Goal: Task Accomplishment & Management: Complete application form

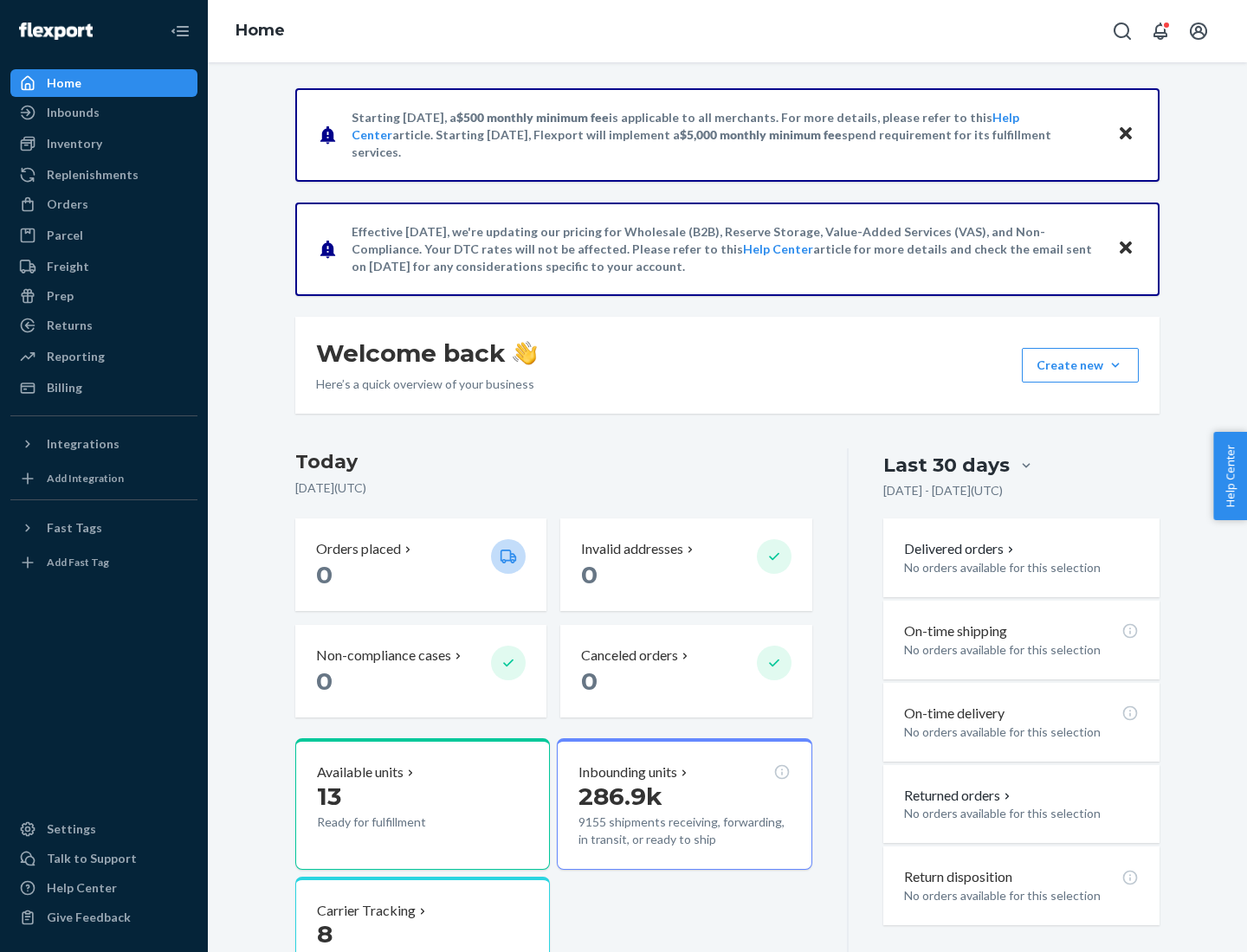
click at [1116, 365] on button "Create new Create new inbound Create new order Create new product" at bounding box center [1080, 365] width 117 height 35
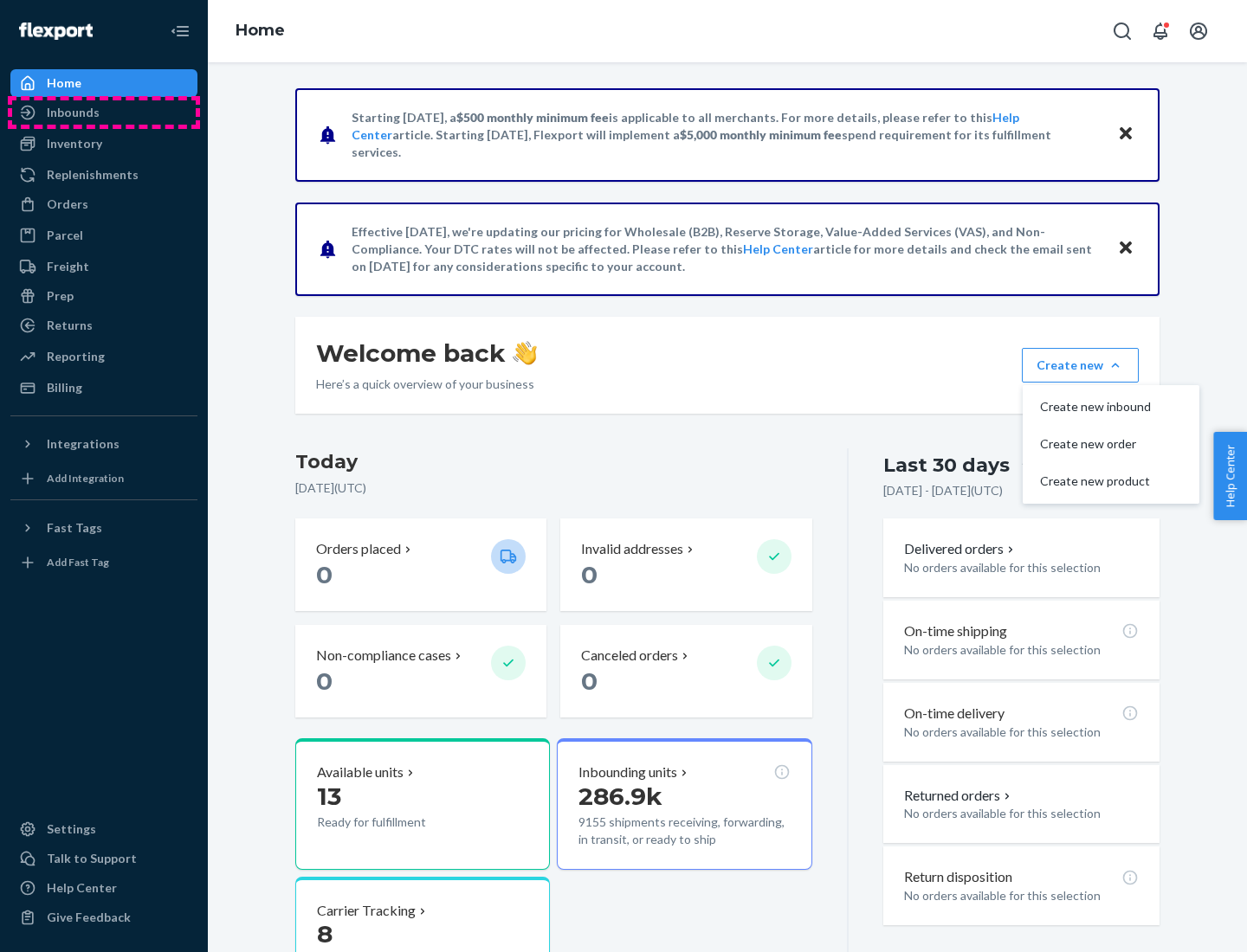
click at [104, 113] on div "Inbounds" at bounding box center [104, 113] width 183 height 24
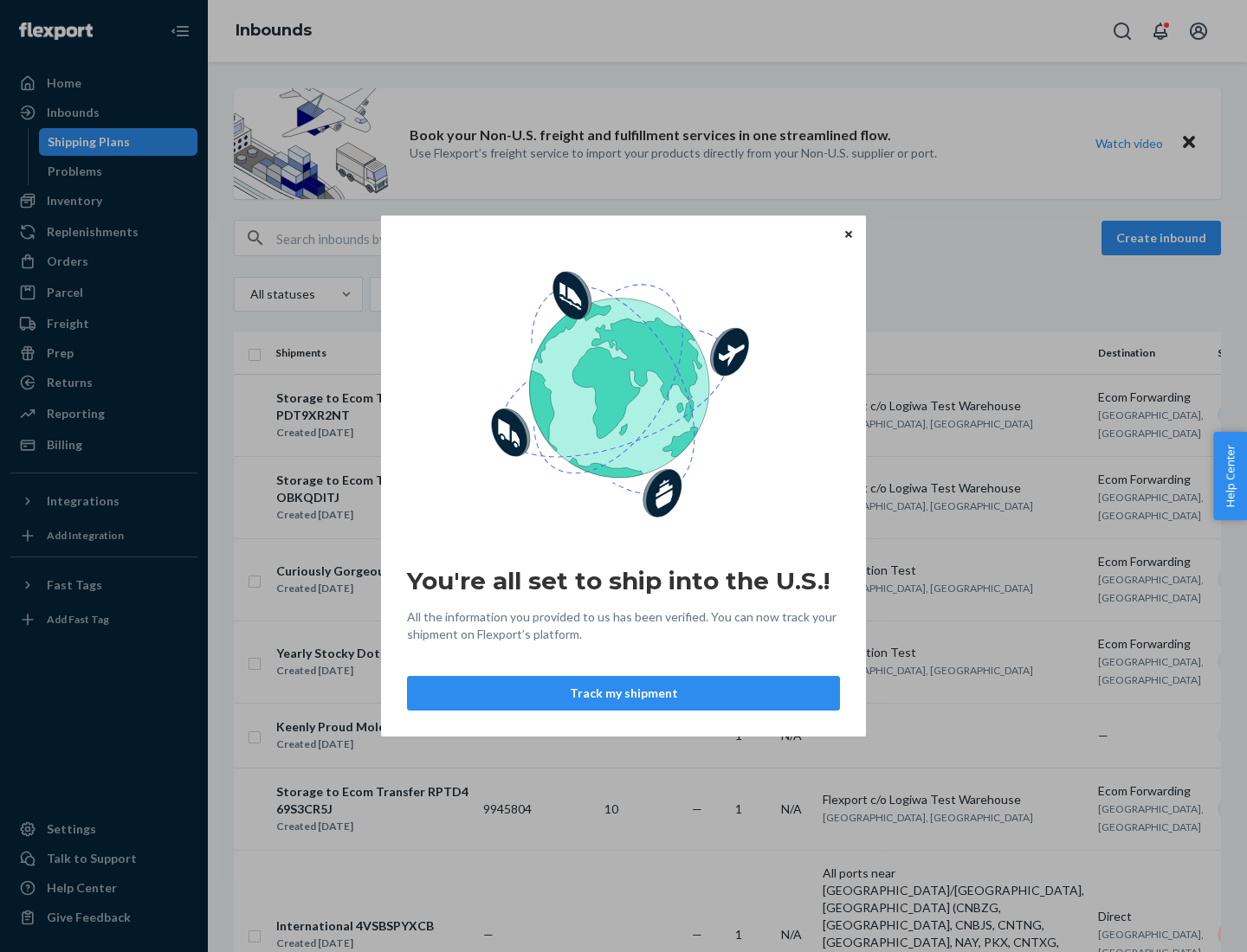
click at [624, 693] on button "Track my shipment" at bounding box center [624, 693] width 433 height 35
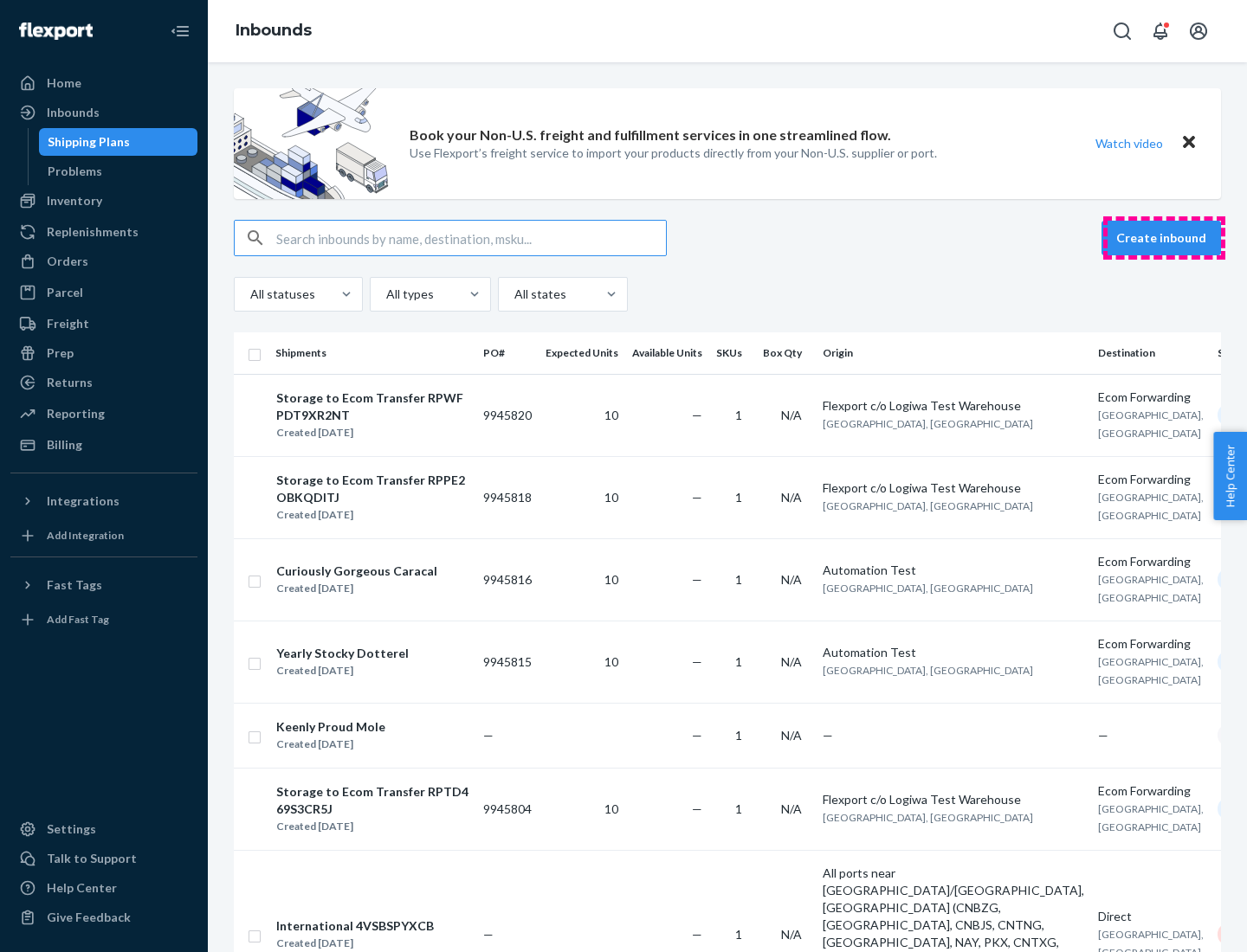
click at [1164, 238] on button "Create inbound" at bounding box center [1161, 238] width 120 height 35
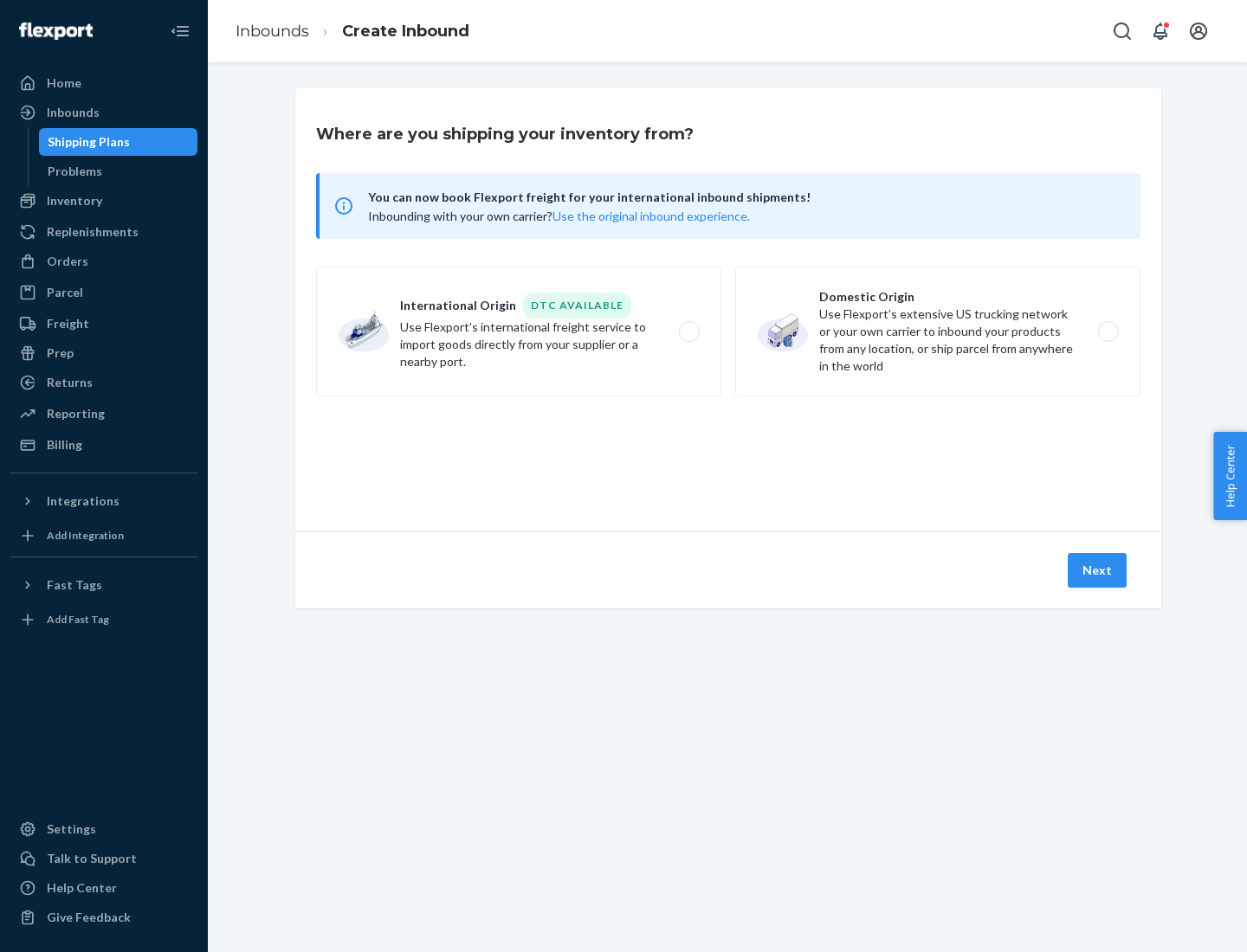
click at [519, 332] on label "International Origin DTC Available Use Flexport's international freight service…" at bounding box center [518, 332] width 405 height 129
click at [688, 332] on input "International Origin DTC Available Use Flexport's international freight service…" at bounding box center [693, 332] width 11 height 11
radio input "true"
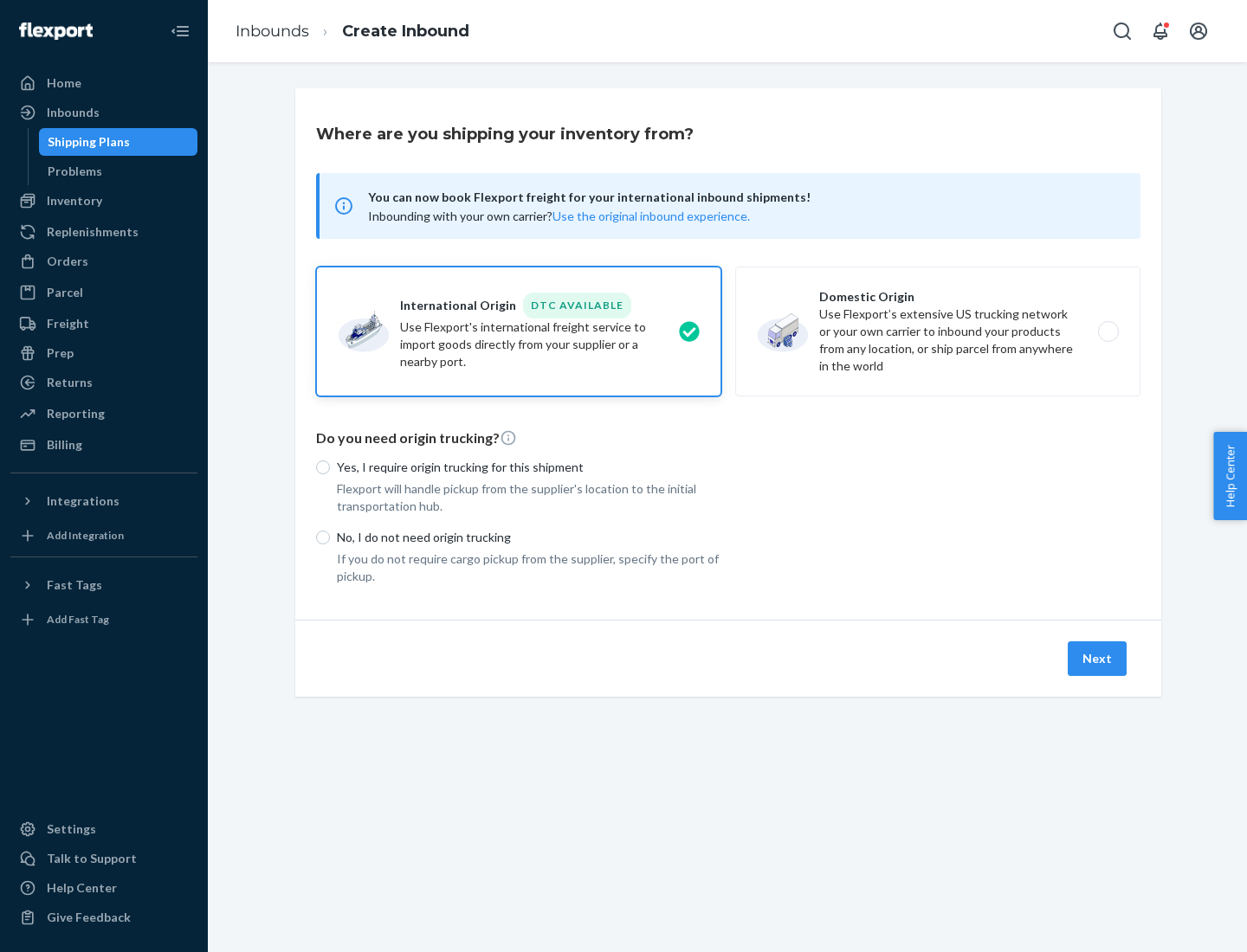
click at [529, 537] on p "No, I do not need origin trucking" at bounding box center [529, 537] width 384 height 17
click at [330, 537] on input "No, I do not need origin trucking" at bounding box center [323, 538] width 14 height 14
radio input "true"
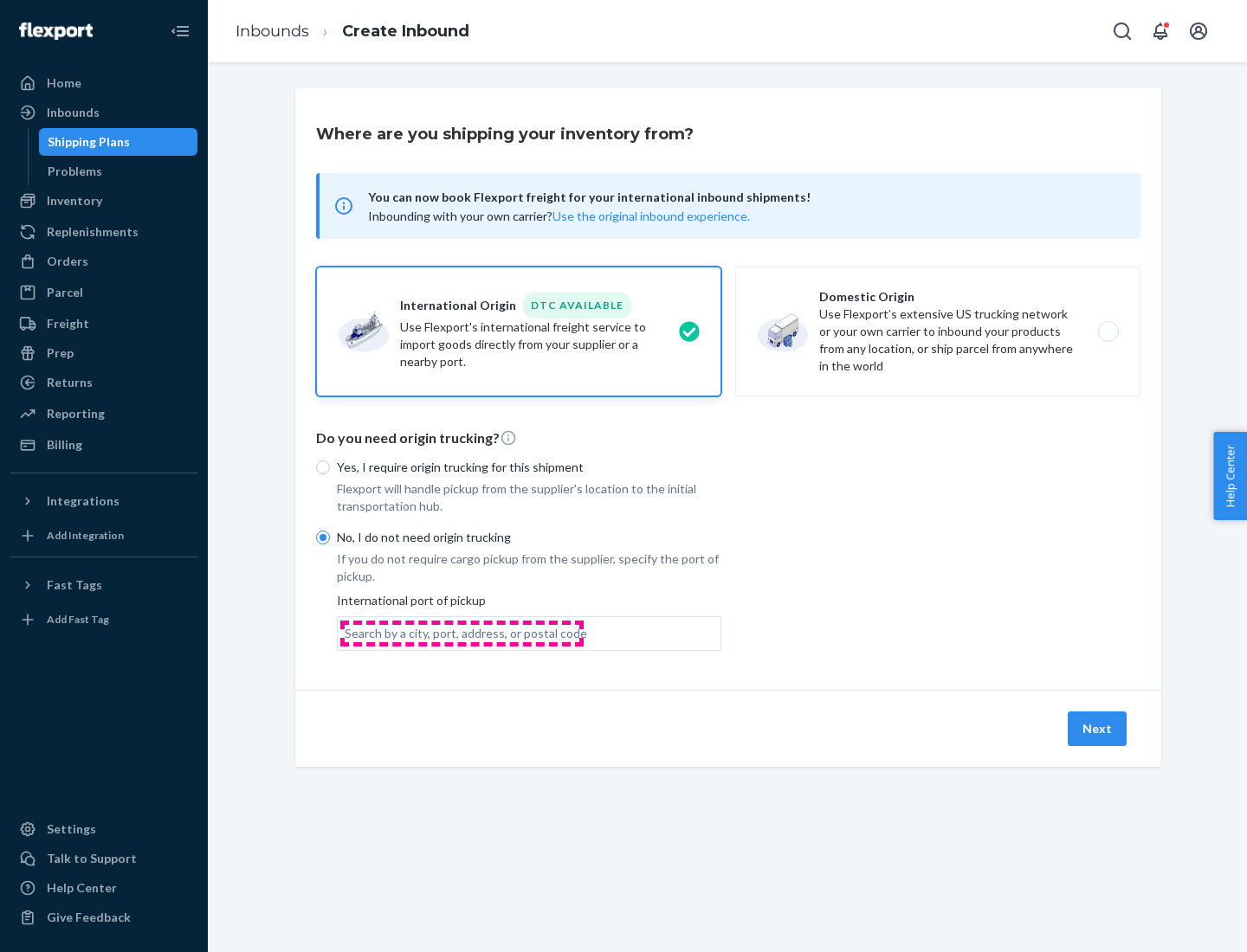
click at [461, 633] on div "Search by a city, port, address, or postal code" at bounding box center [465, 633] width 242 height 17
click at [347, 633] on input "Search by a city, port, address, or postal code" at bounding box center [346, 633] width 2 height 17
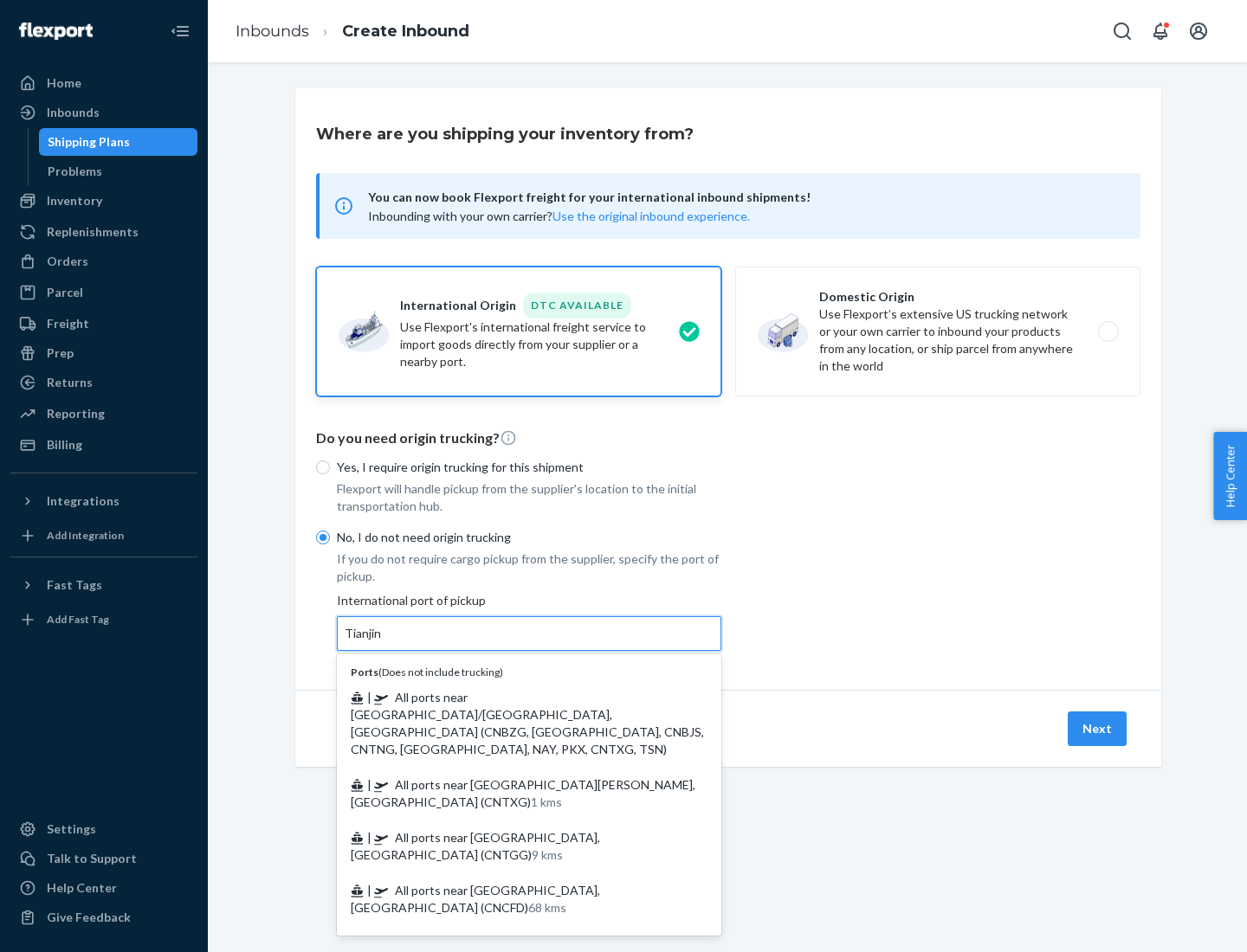
click at [512, 697] on span "| All ports near [GEOGRAPHIC_DATA]/[GEOGRAPHIC_DATA], [GEOGRAPHIC_DATA] (CNBZG,…" at bounding box center [527, 723] width 354 height 67
click at [382, 642] on input "Tianjin" at bounding box center [364, 633] width 38 height 17
type input "All ports near [GEOGRAPHIC_DATA]/[GEOGRAPHIC_DATA], [GEOGRAPHIC_DATA] (CNBZG, […"
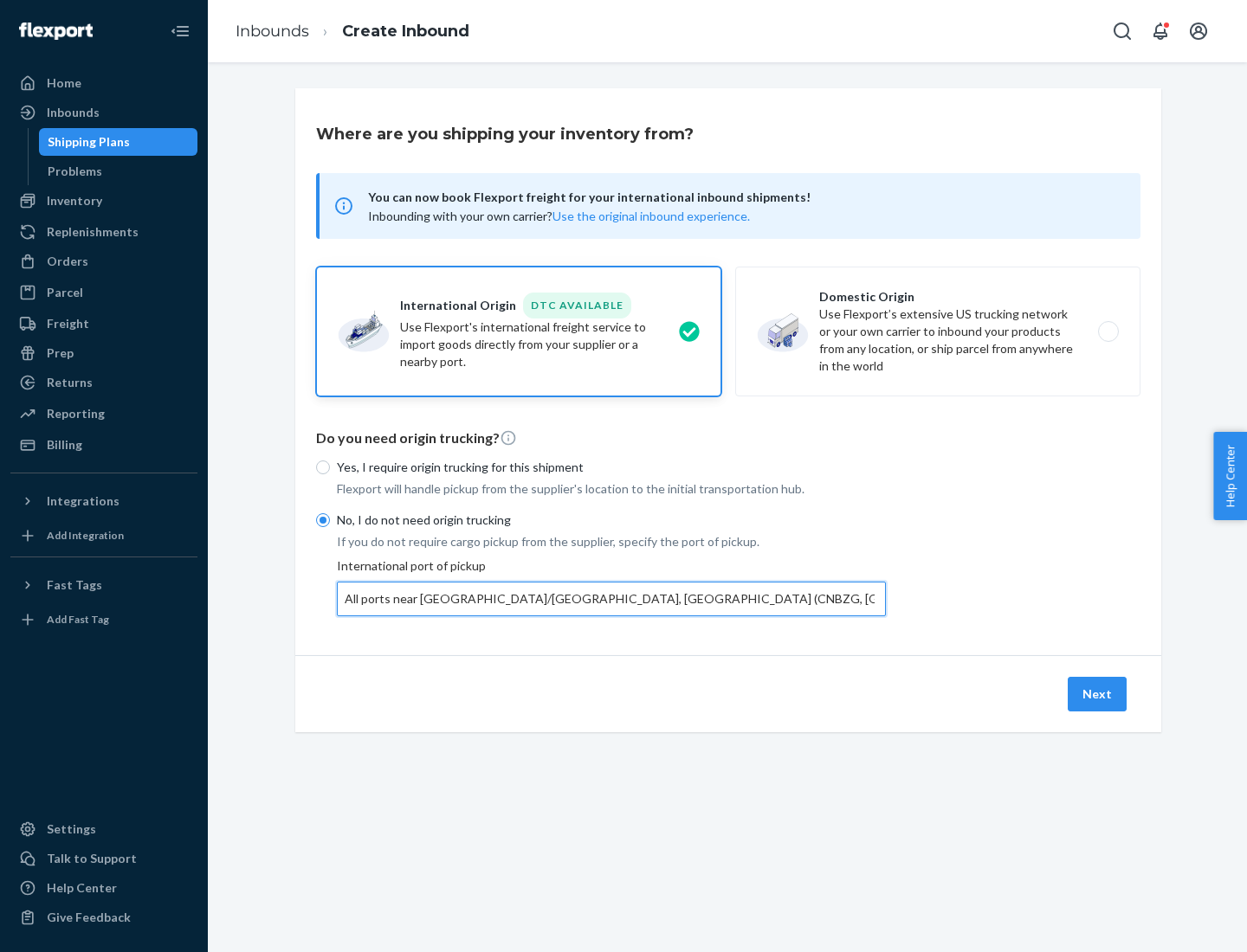
click at [1099, 693] on button "Next" at bounding box center [1097, 694] width 59 height 35
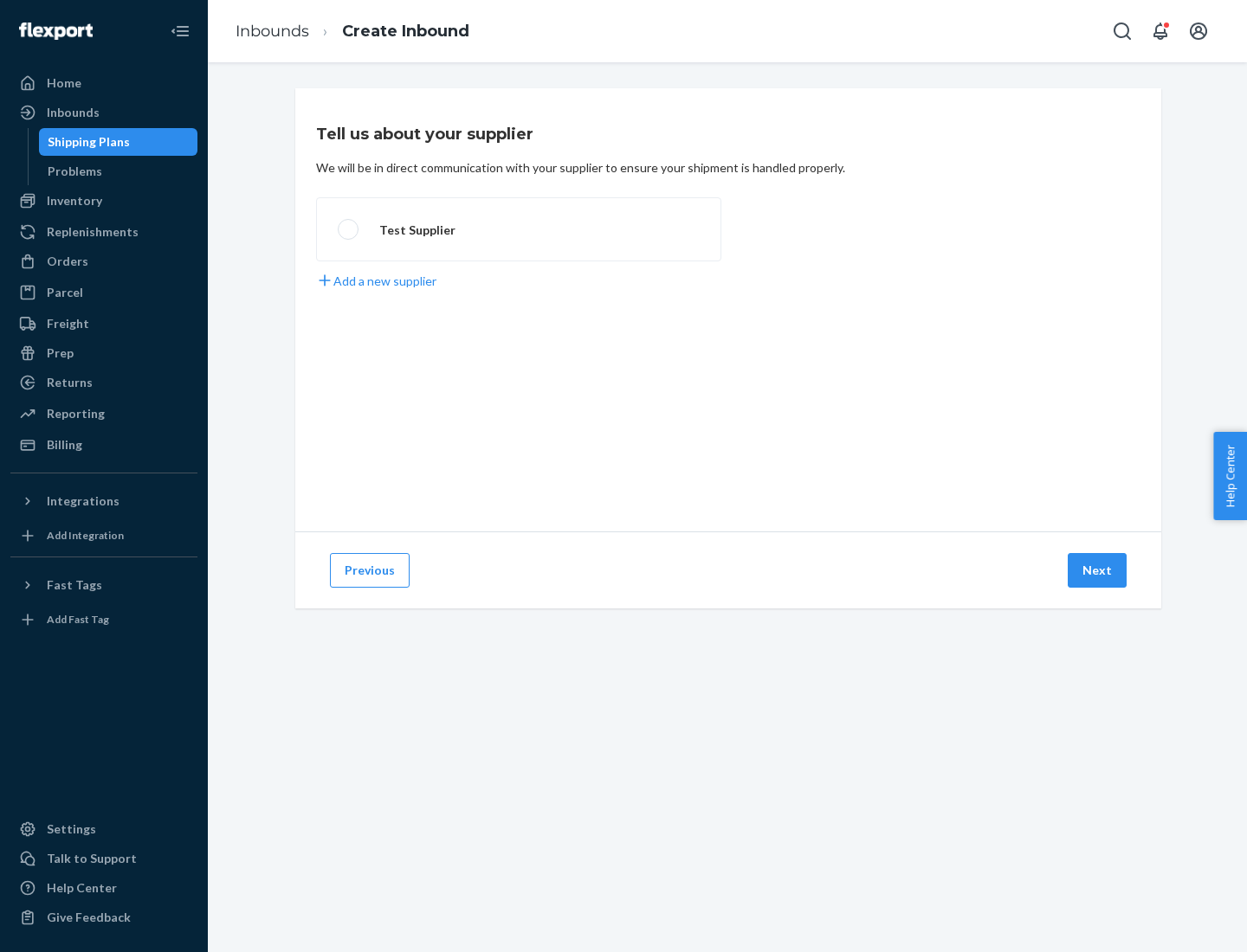
click at [519, 229] on label "Test Supplier" at bounding box center [518, 229] width 405 height 64
click at [349, 229] on input "Test Supplier" at bounding box center [343, 229] width 11 height 11
radio input "true"
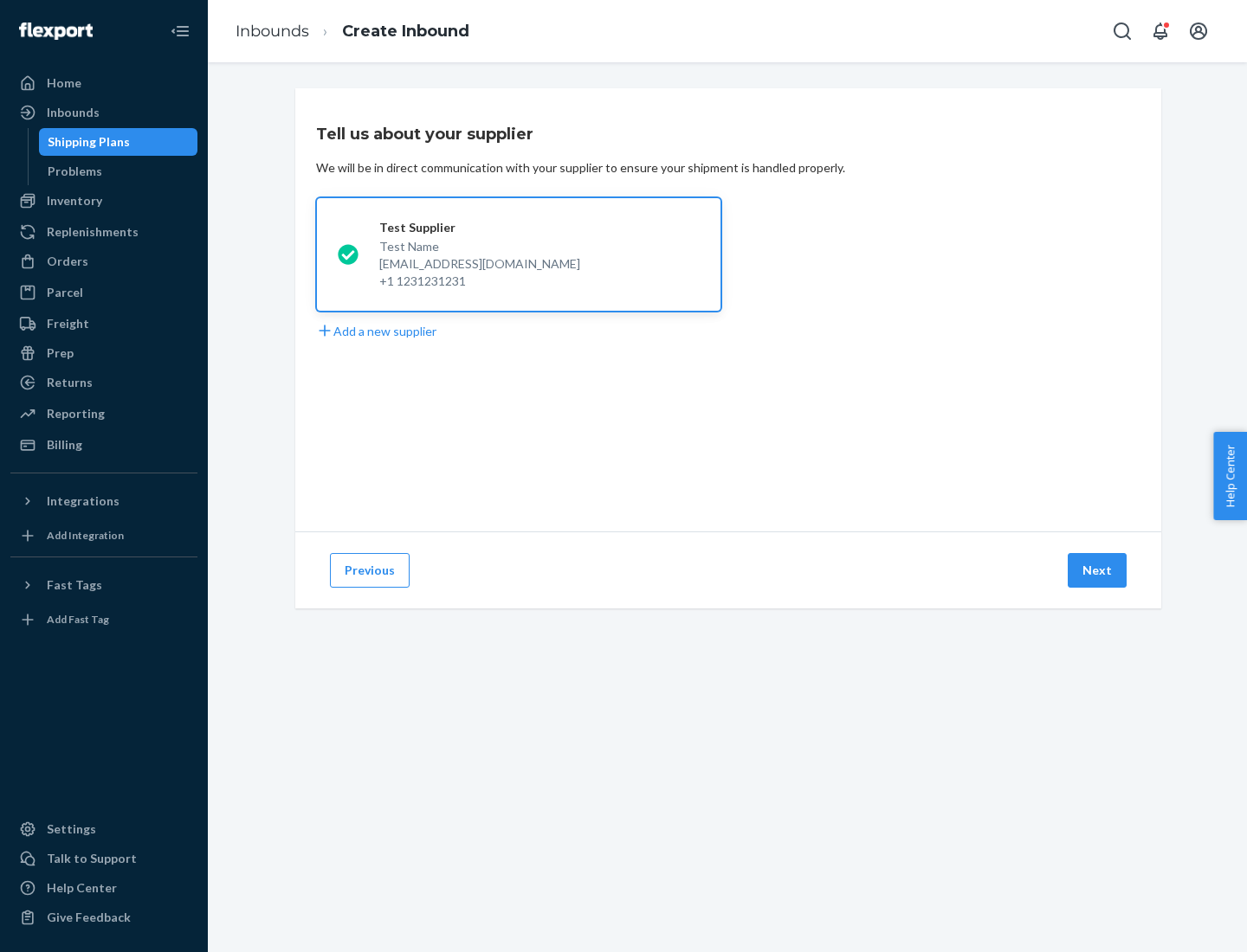
click at [1099, 571] on button "Next" at bounding box center [1097, 571] width 59 height 35
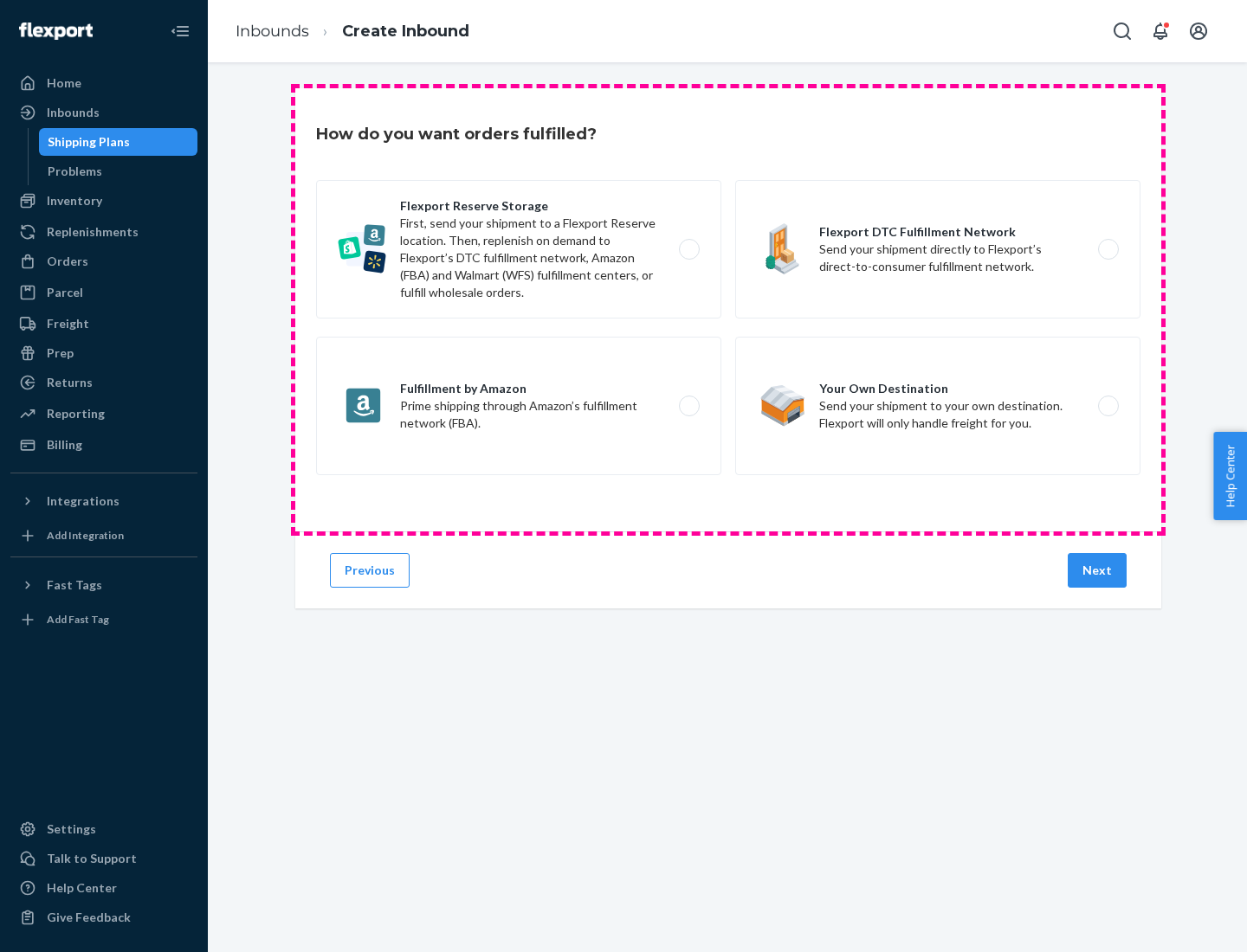
click at [728, 310] on div "Flexport Reserve Storage First, send your shipment to a Flexport Reserve locati…" at bounding box center [728, 330] width 825 height 300
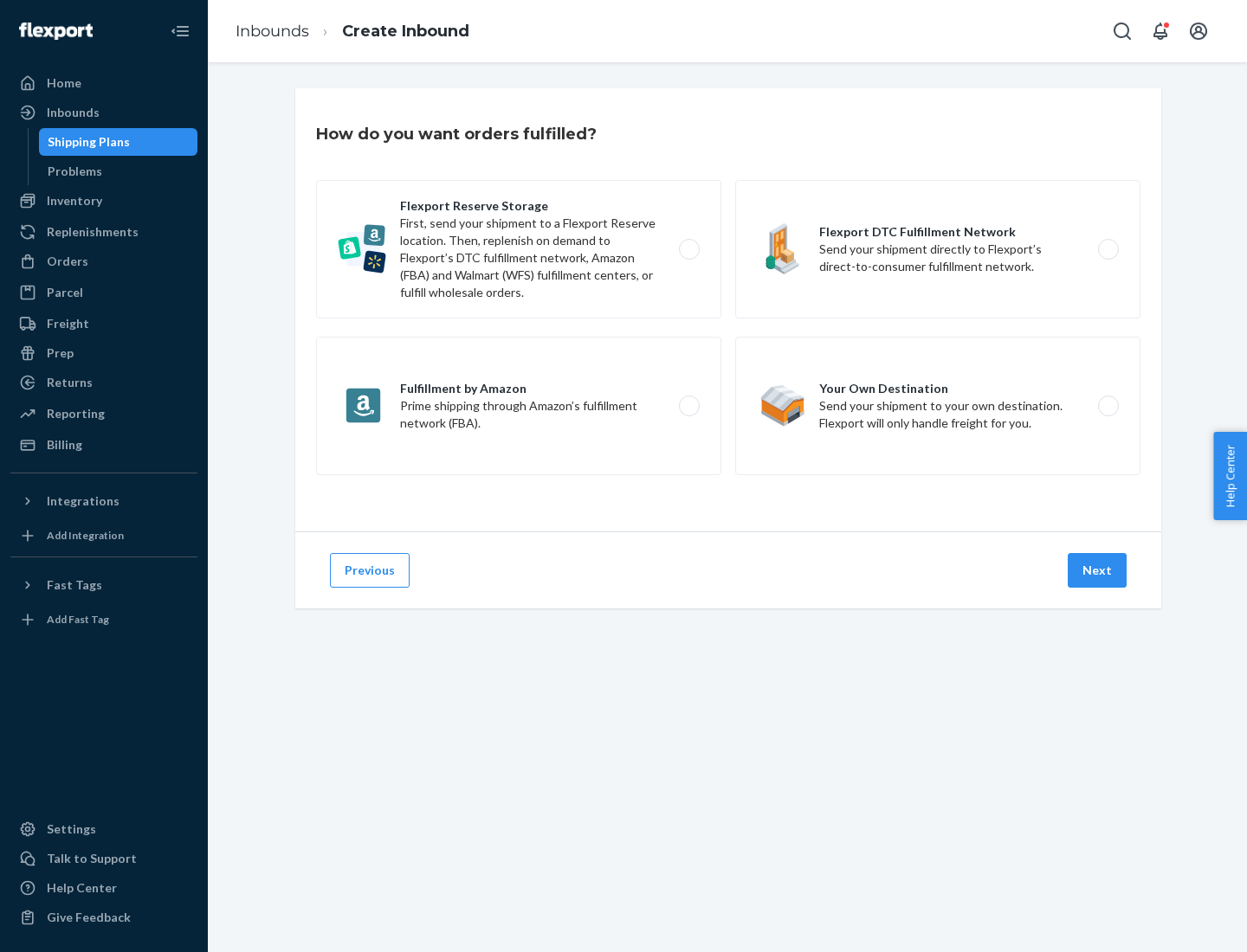
click at [938, 249] on label "Flexport DTC Fulfillment Network Send your shipment directly to Flexport’s dire…" at bounding box center [937, 249] width 405 height 138
click at [1108, 249] on input "Flexport DTC Fulfillment Network Send your shipment directly to Flexport’s dire…" at bounding box center [1113, 249] width 11 height 11
radio input "true"
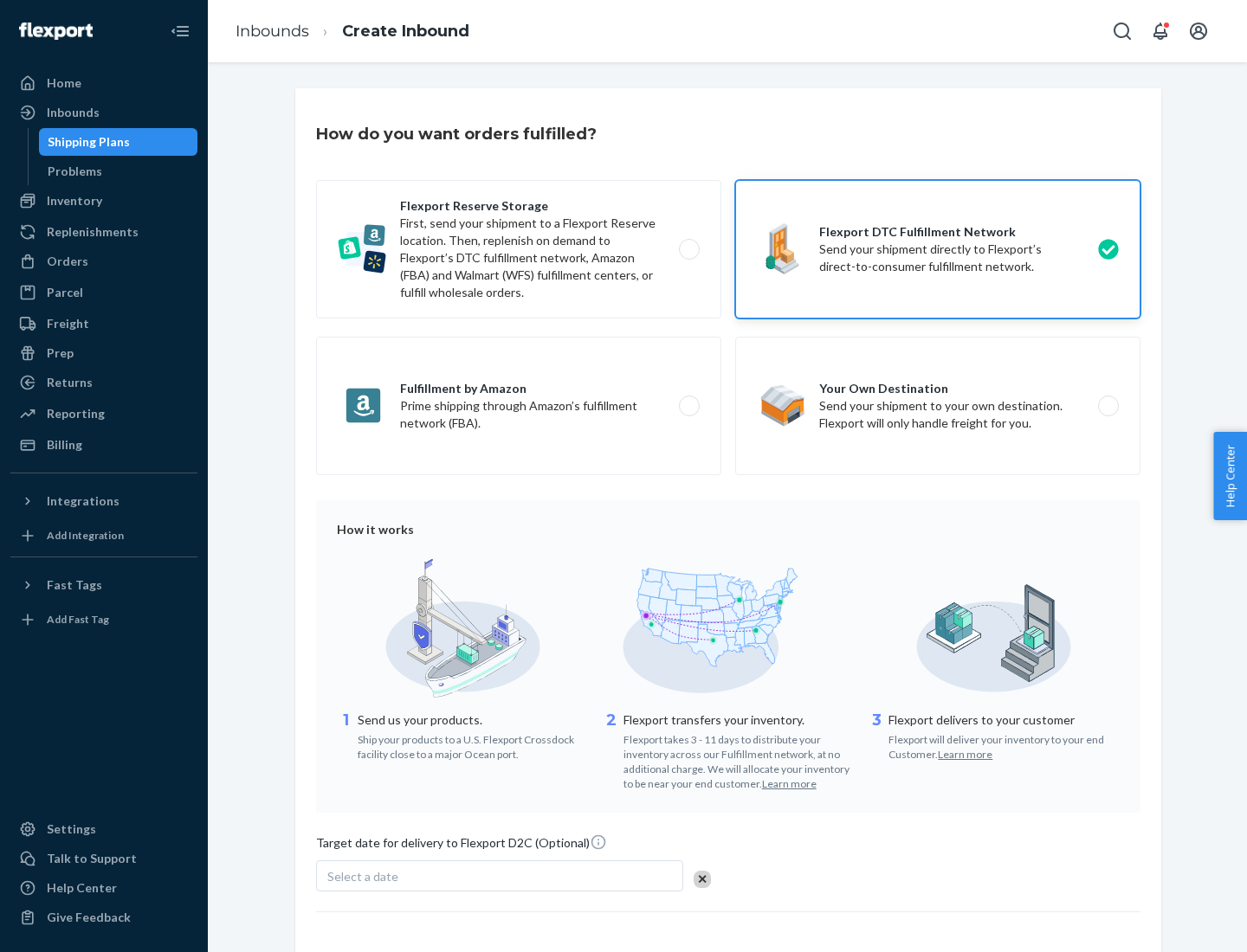
scroll to position [127, 0]
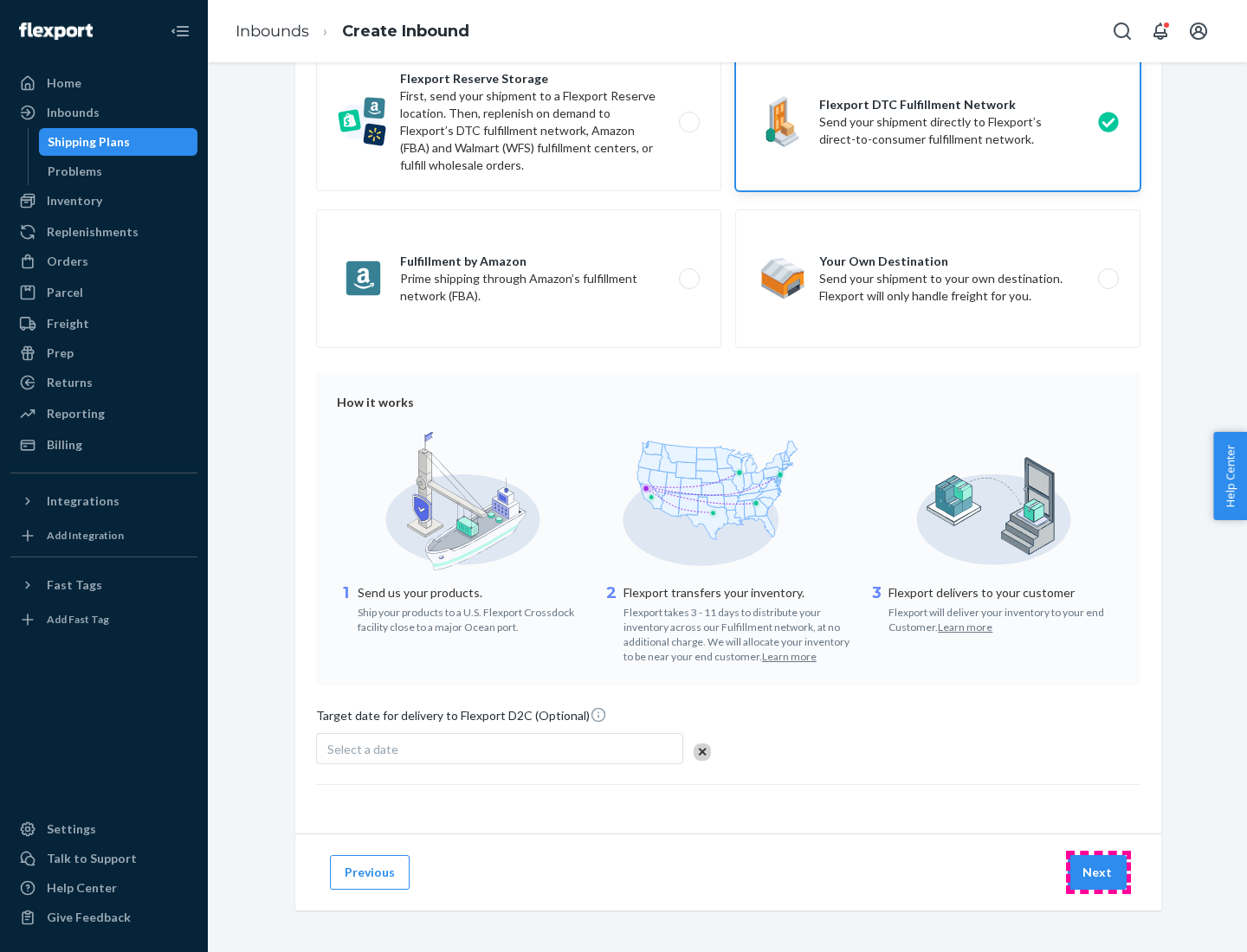
click at [1099, 872] on button "Next" at bounding box center [1097, 872] width 59 height 35
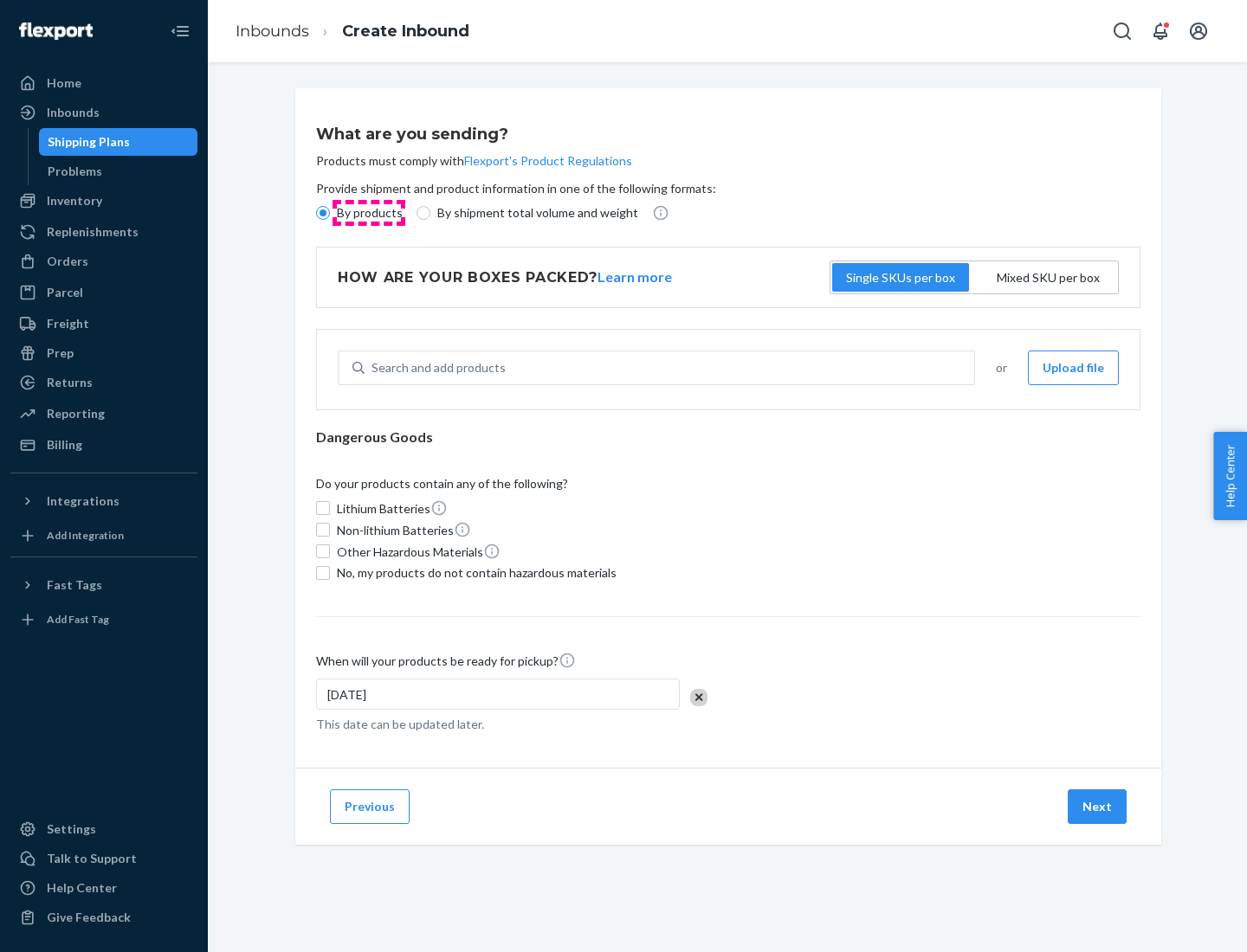
click at [369, 213] on p "By products" at bounding box center [370, 212] width 66 height 17
click at [330, 213] on input "By products" at bounding box center [323, 213] width 14 height 14
click at [435, 368] on div "Search and add products" at bounding box center [438, 367] width 134 height 17
click at [374, 368] on input "Search and add products" at bounding box center [373, 367] width 2 height 17
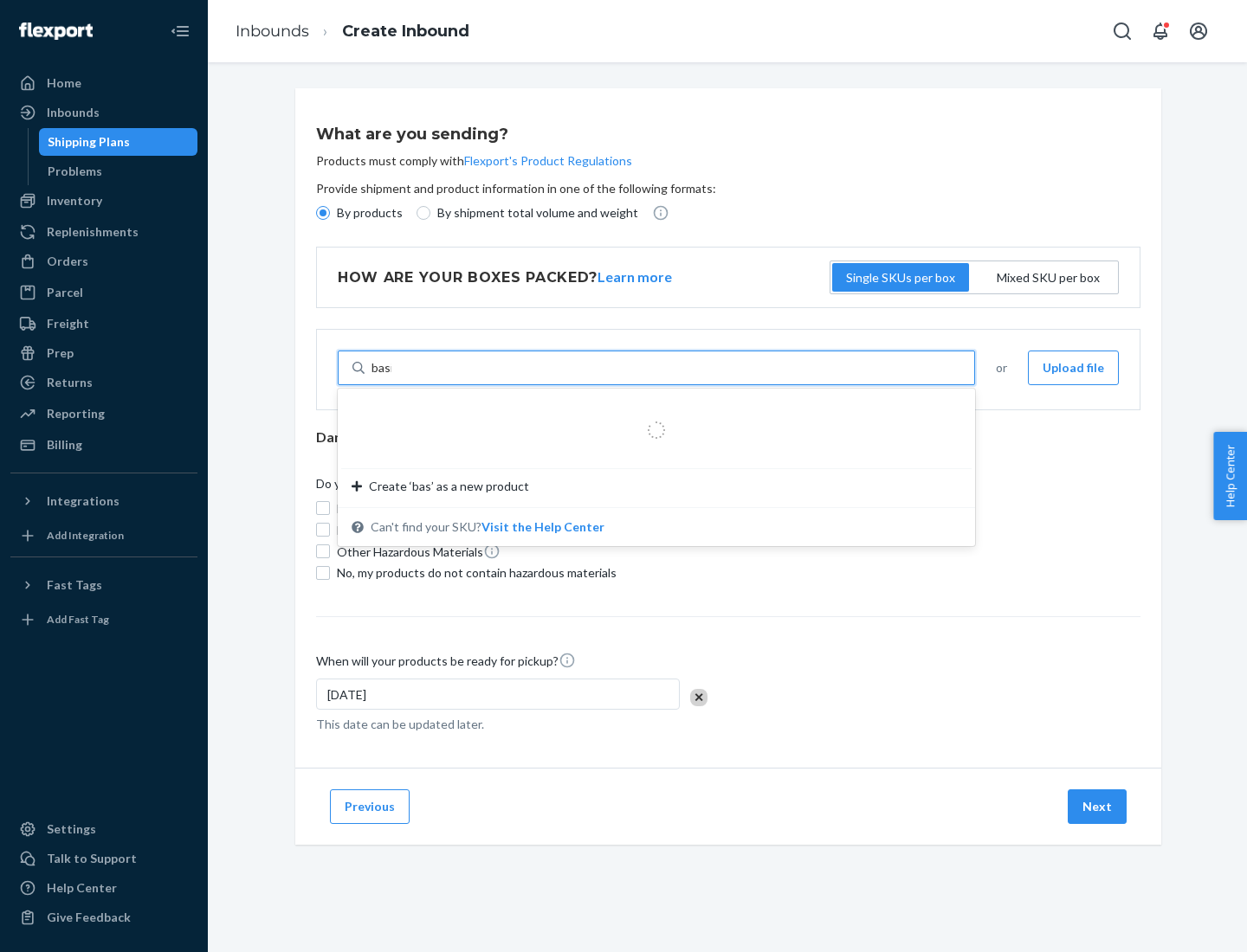
type input "basic"
click at [650, 409] on div "Basic Test Product 1" at bounding box center [649, 409] width 596 height 17
click at [400, 376] on input "basic" at bounding box center [385, 367] width 29 height 17
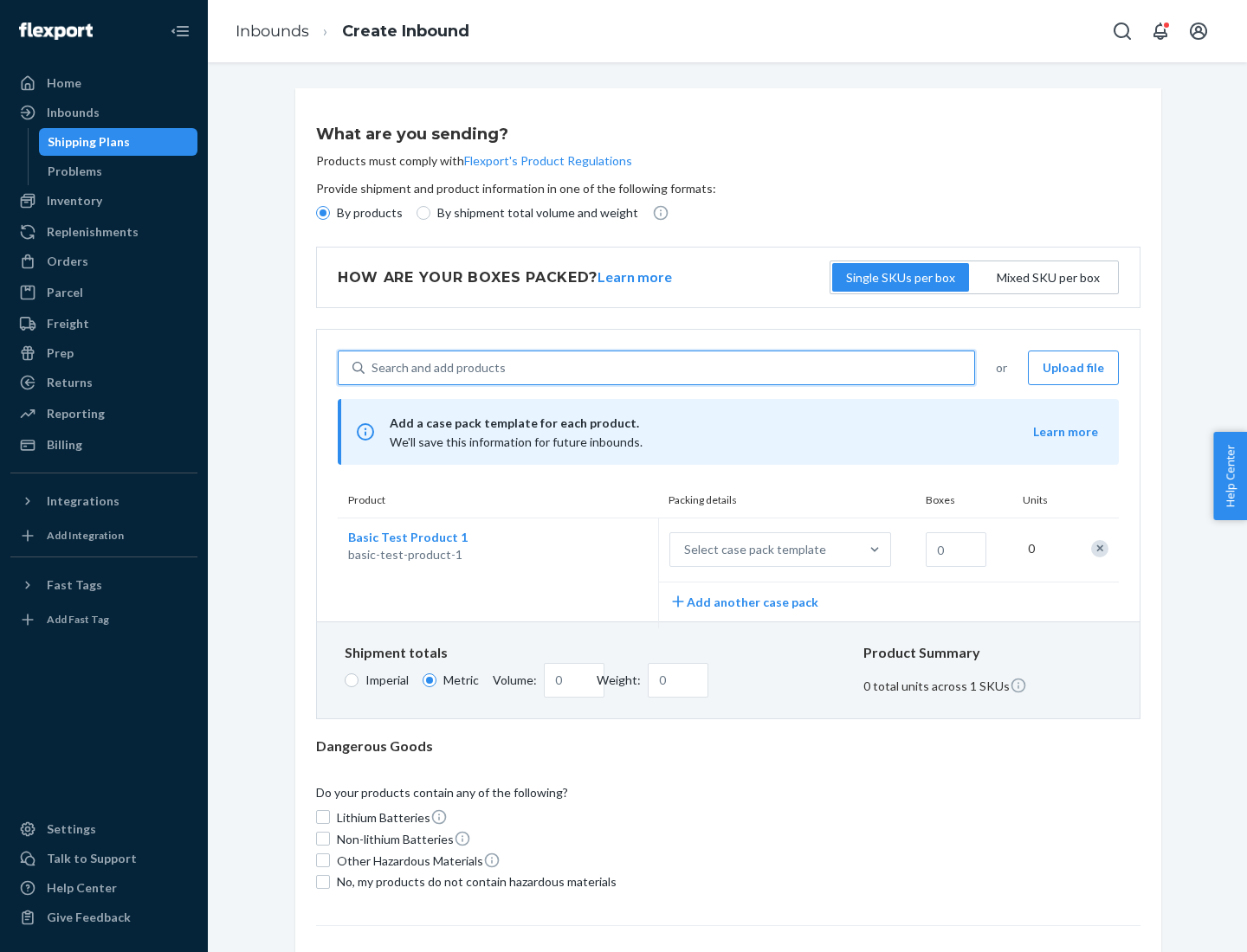
scroll to position [43, 0]
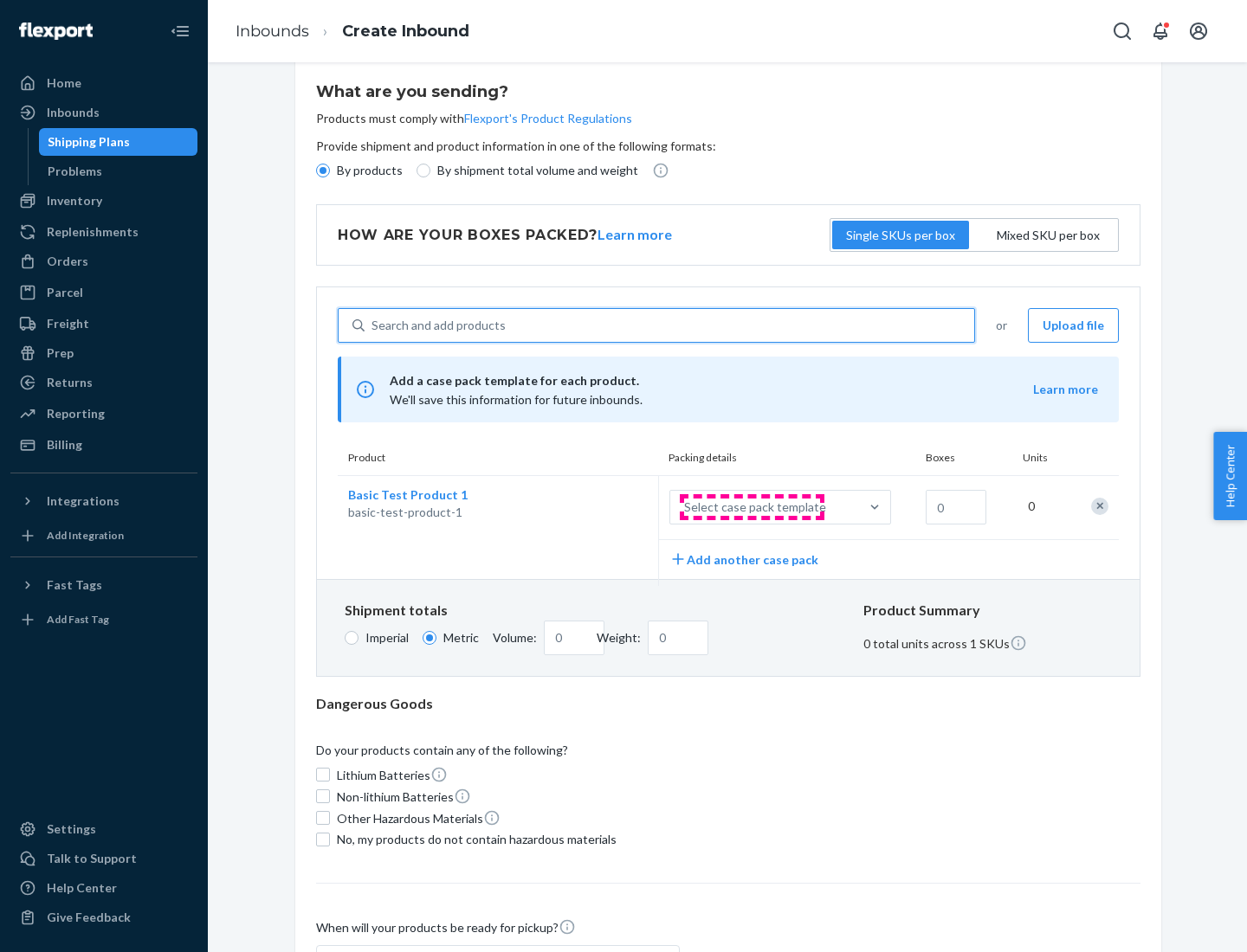
click at [752, 508] on div "Select case pack template" at bounding box center [755, 507] width 142 height 17
click at [599, 508] on input "Select case pack template" at bounding box center [599, 508] width 0 height 0
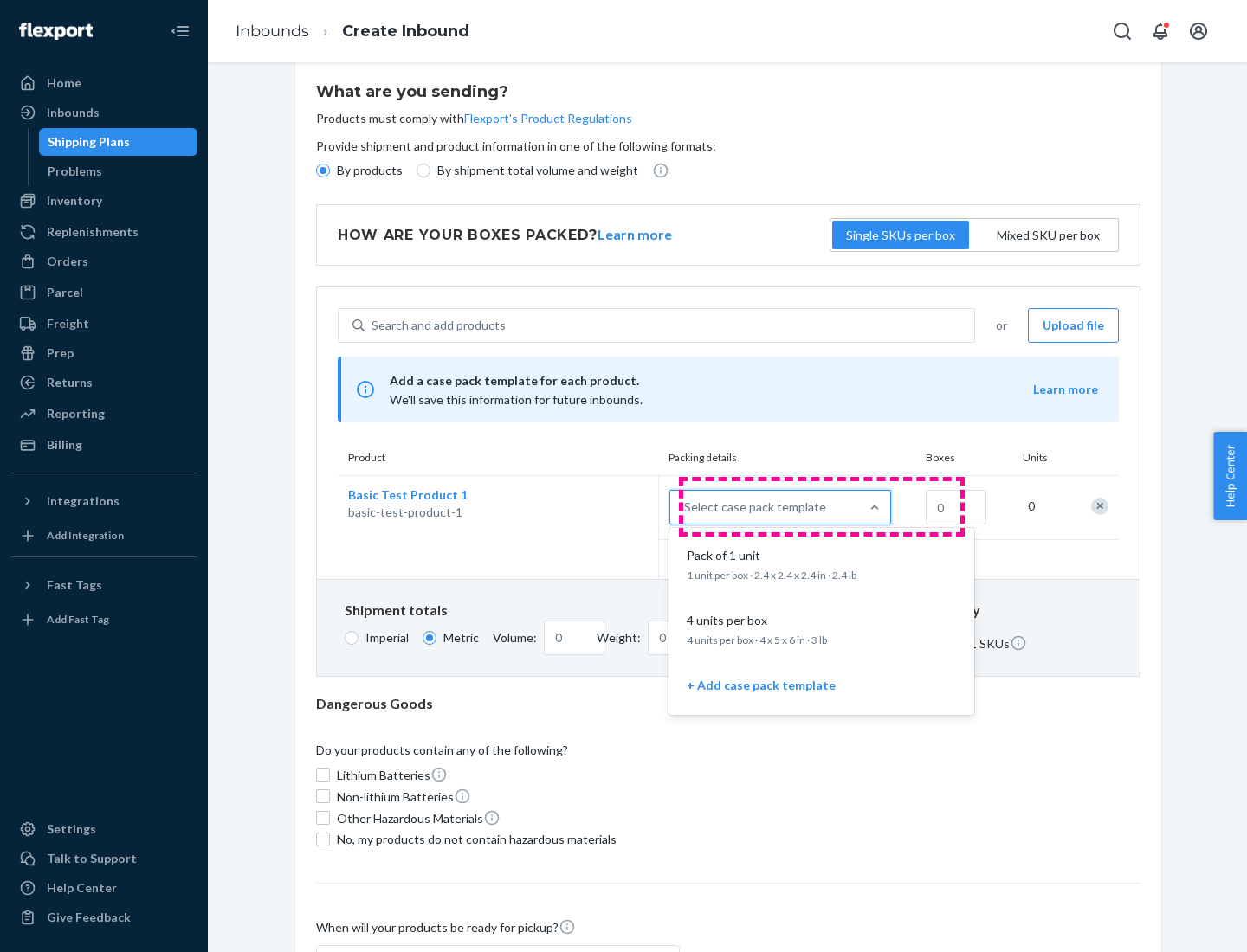
scroll to position [100, 0]
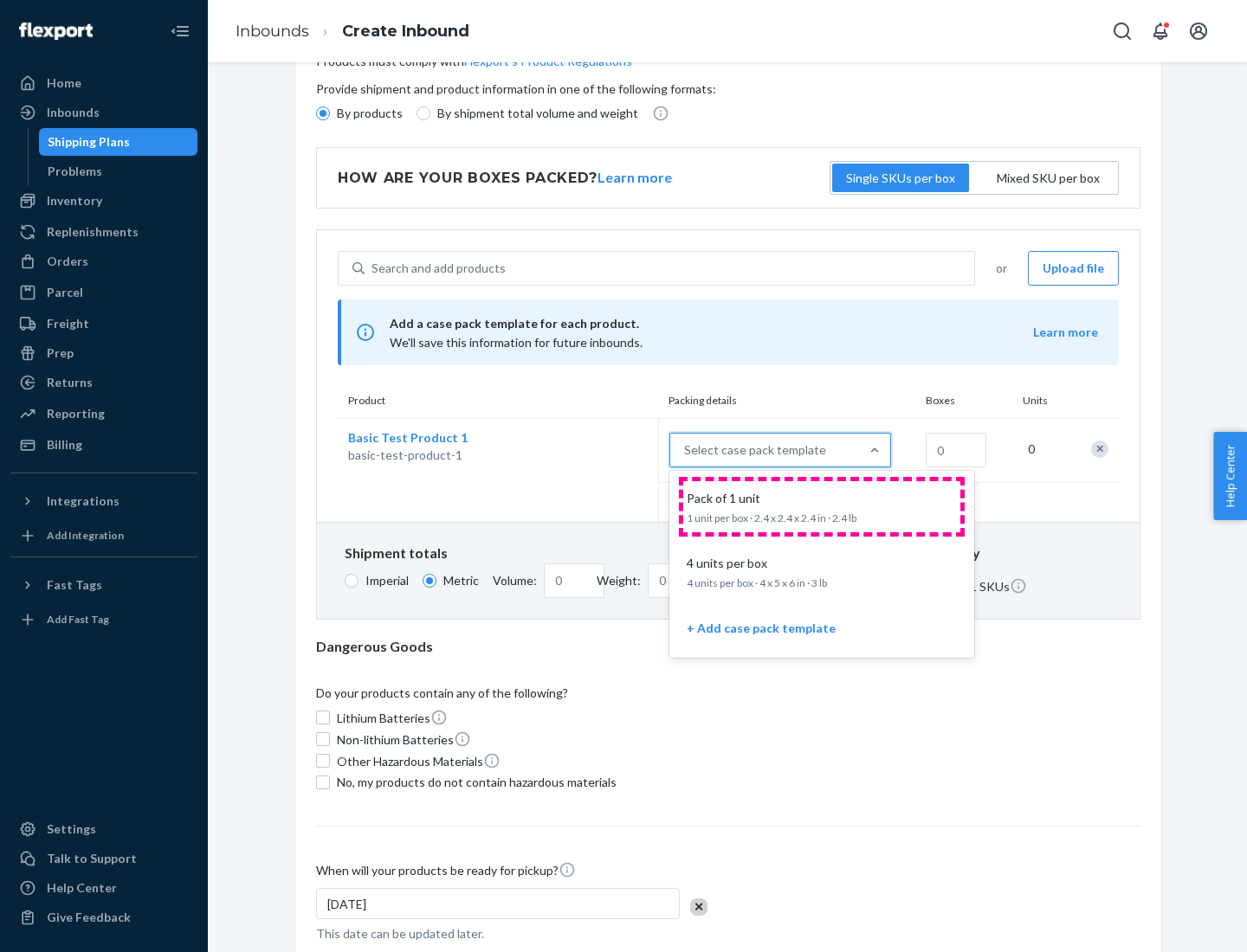
click at [822, 507] on div "Pack of 1 unit" at bounding box center [819, 498] width 277 height 17
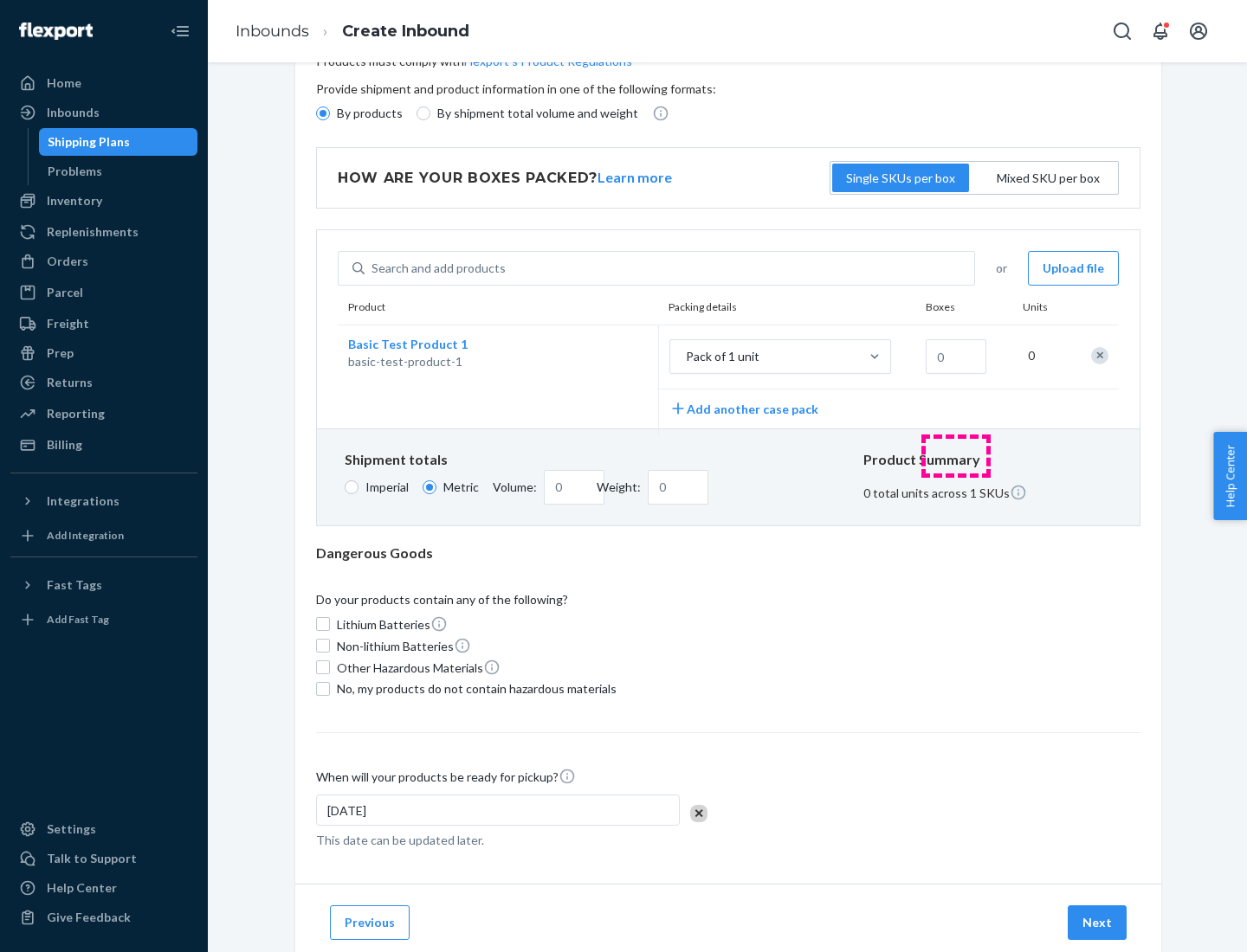
scroll to position [0, 0]
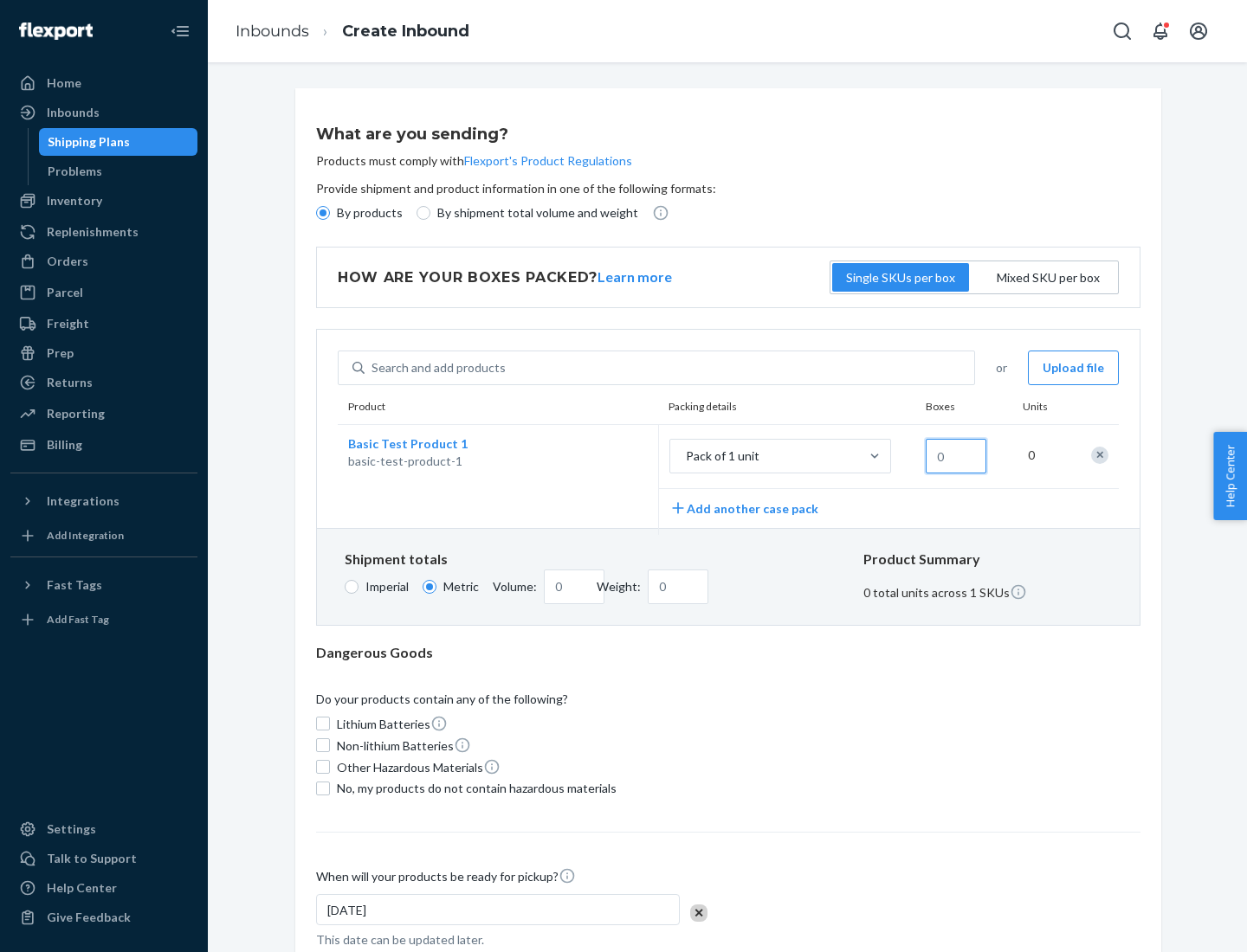
type input "1.09"
type input "10"
type input "10.89"
type input "100"
type input "0.23"
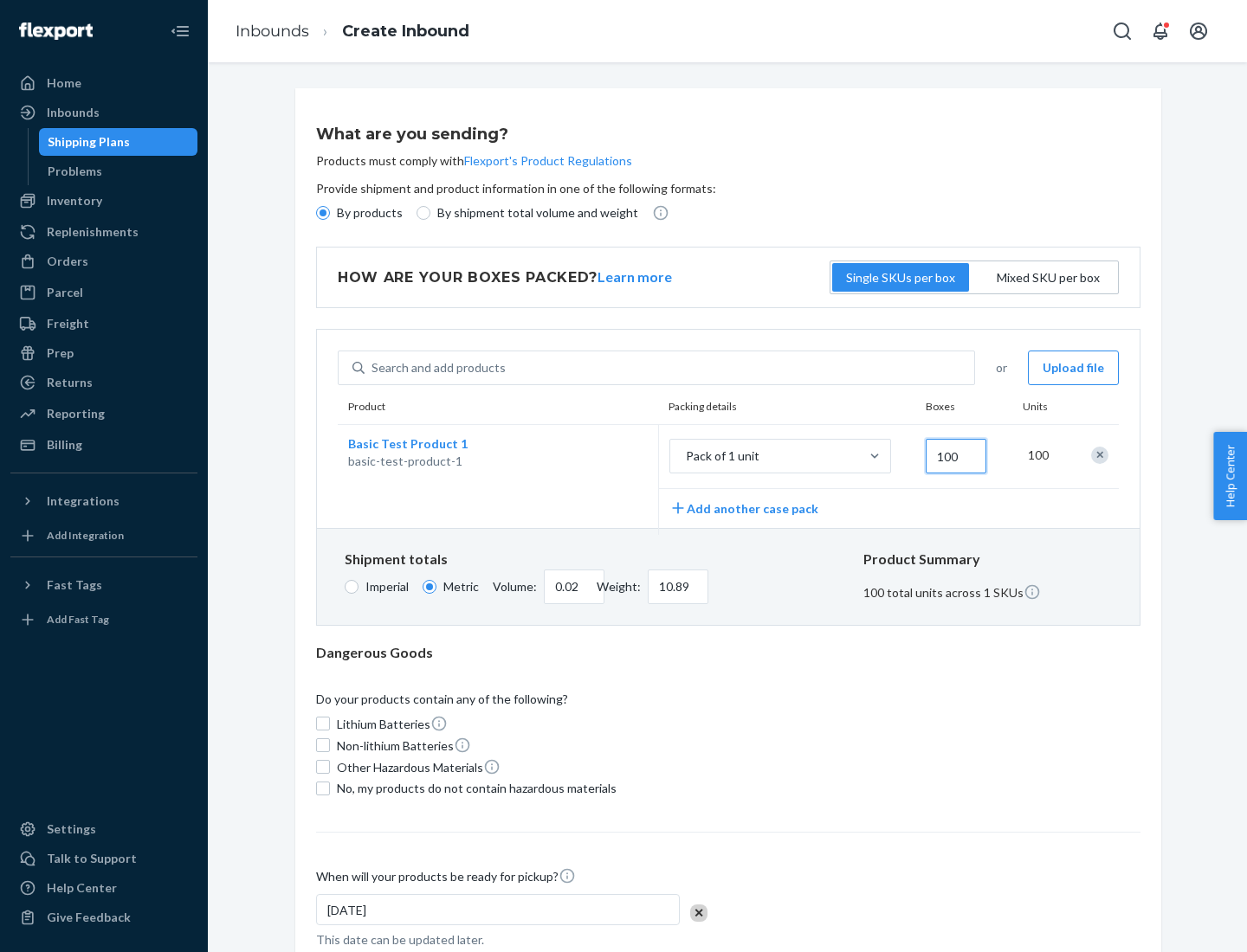
type input "1088.62"
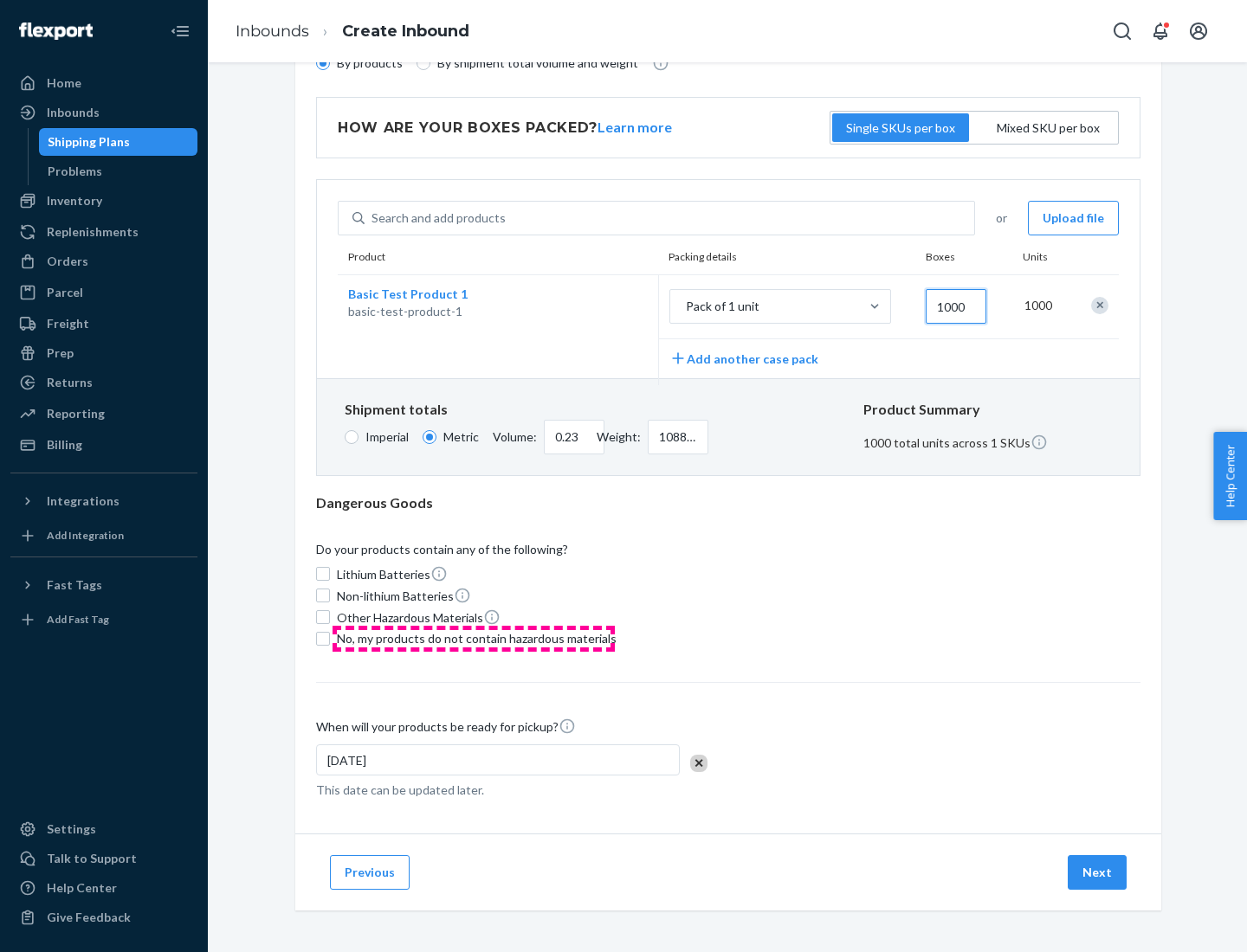
type input "1000"
click at [474, 638] on span "No, my products do not contain hazardous materials" at bounding box center [476, 638] width 280 height 17
click at [330, 638] on input "No, my products do not contain hazardous materials" at bounding box center [323, 639] width 14 height 14
checkbox input "true"
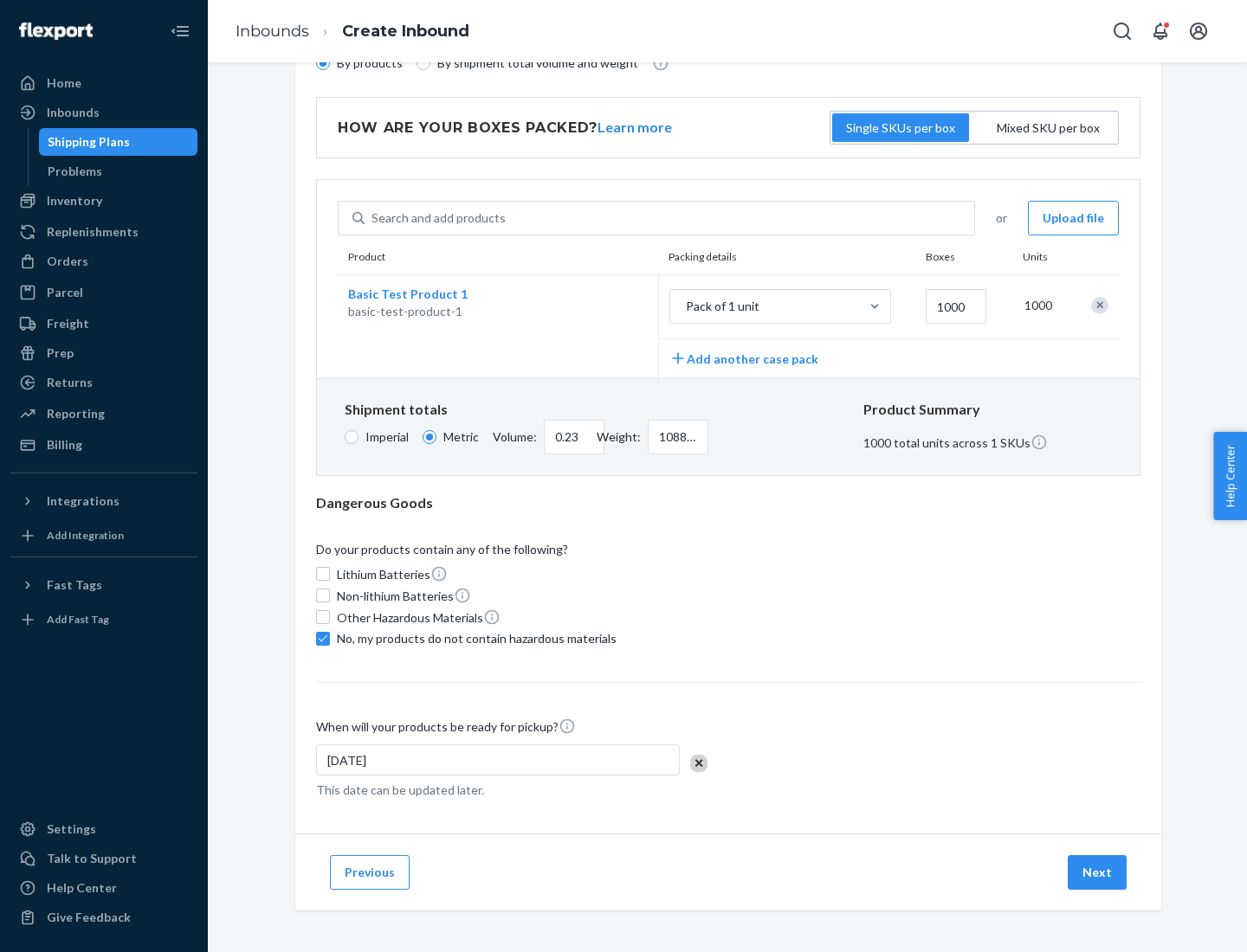
click at [1099, 872] on button "Next" at bounding box center [1097, 872] width 59 height 35
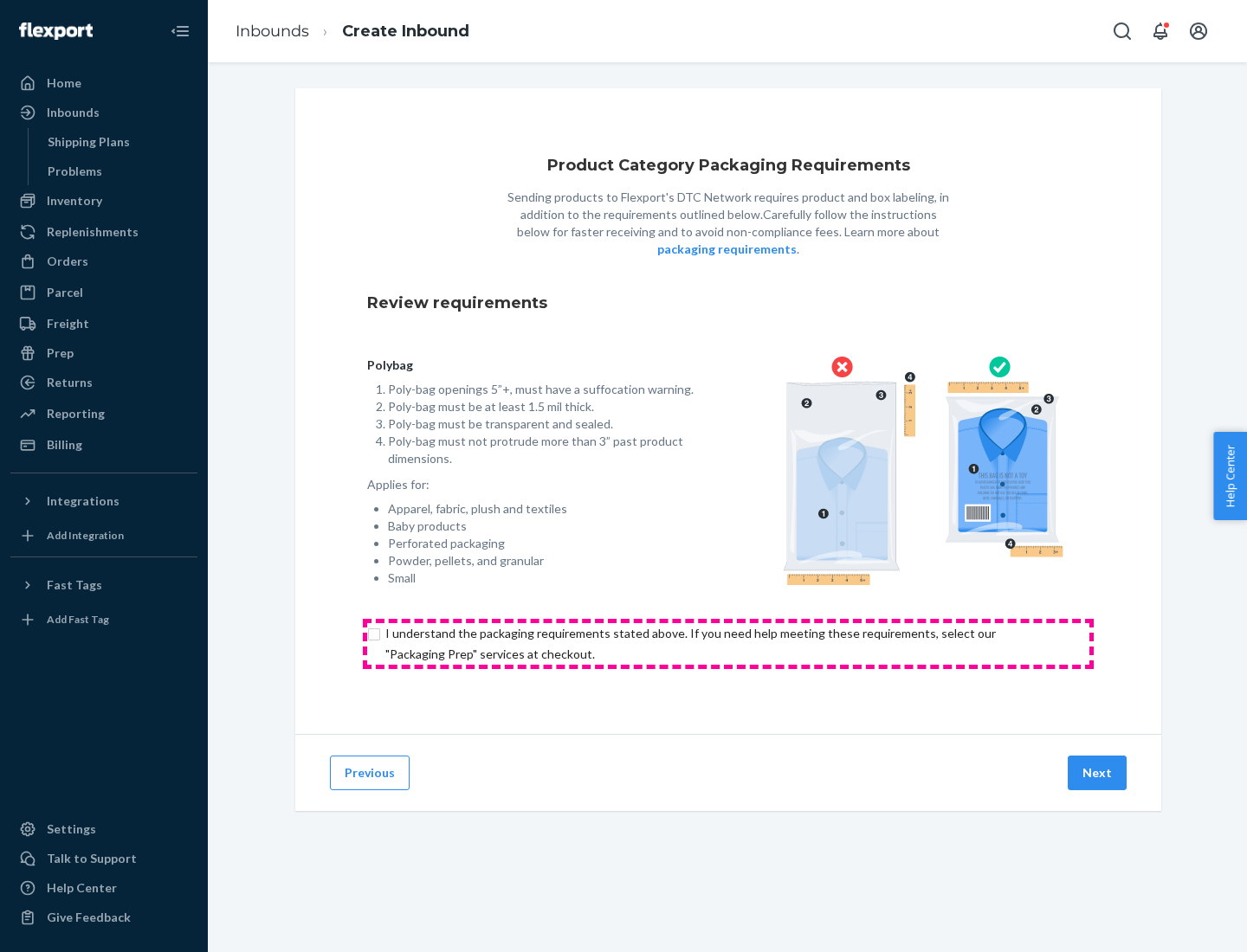
click at [728, 643] on input "checkbox" at bounding box center [728, 644] width 722 height 42
checkbox input "true"
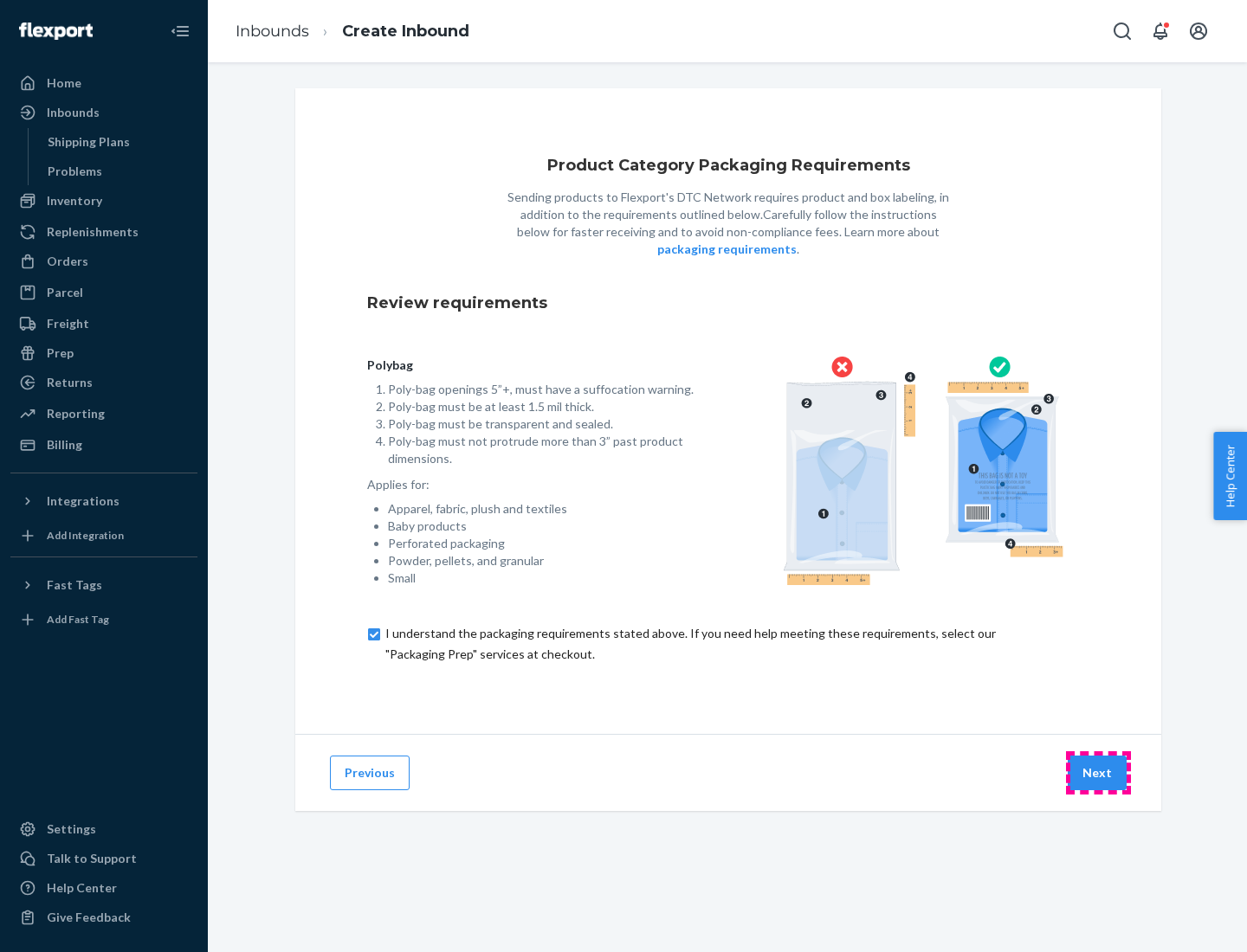
click at [1099, 773] on button "Next" at bounding box center [1097, 773] width 59 height 35
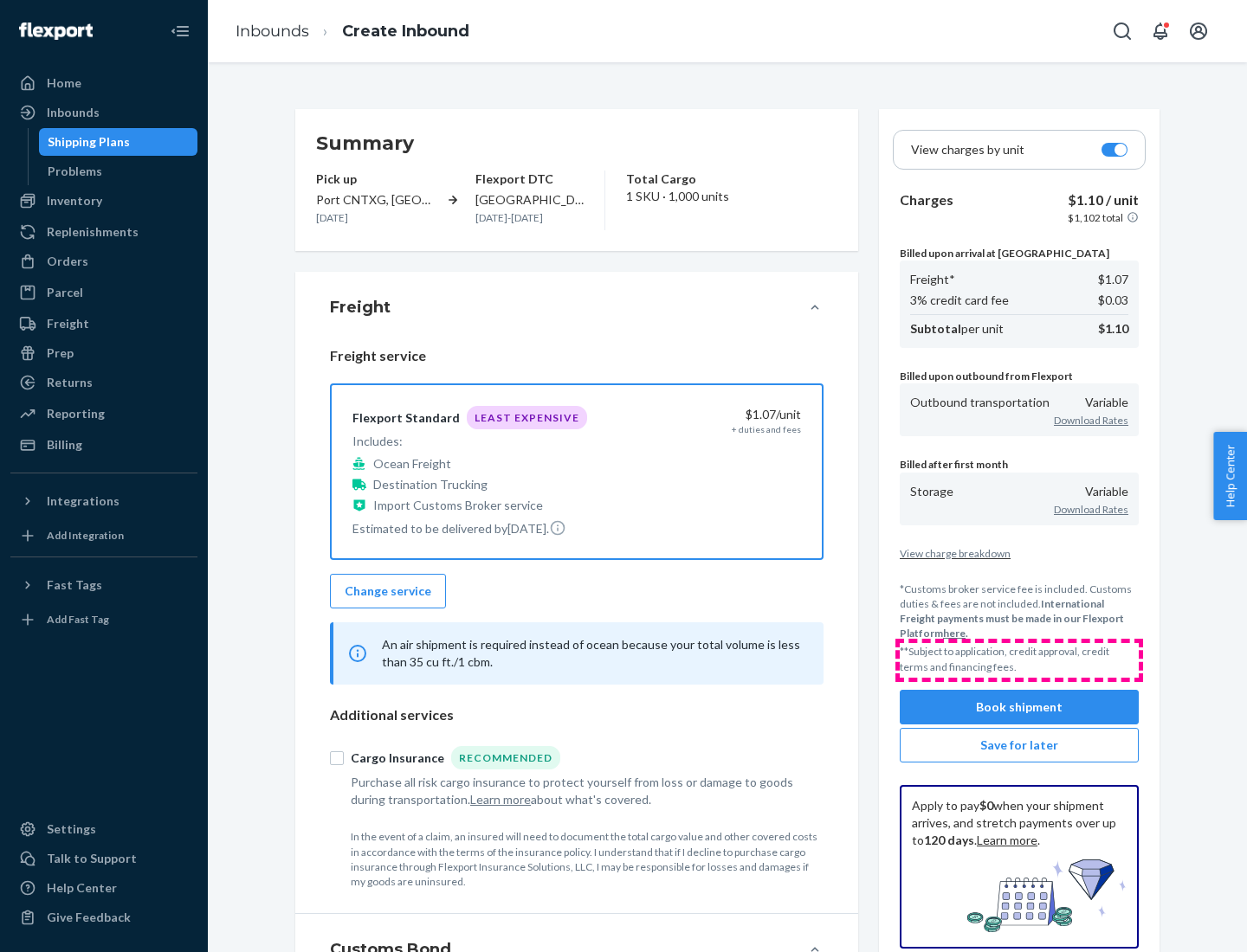
scroll to position [200, 0]
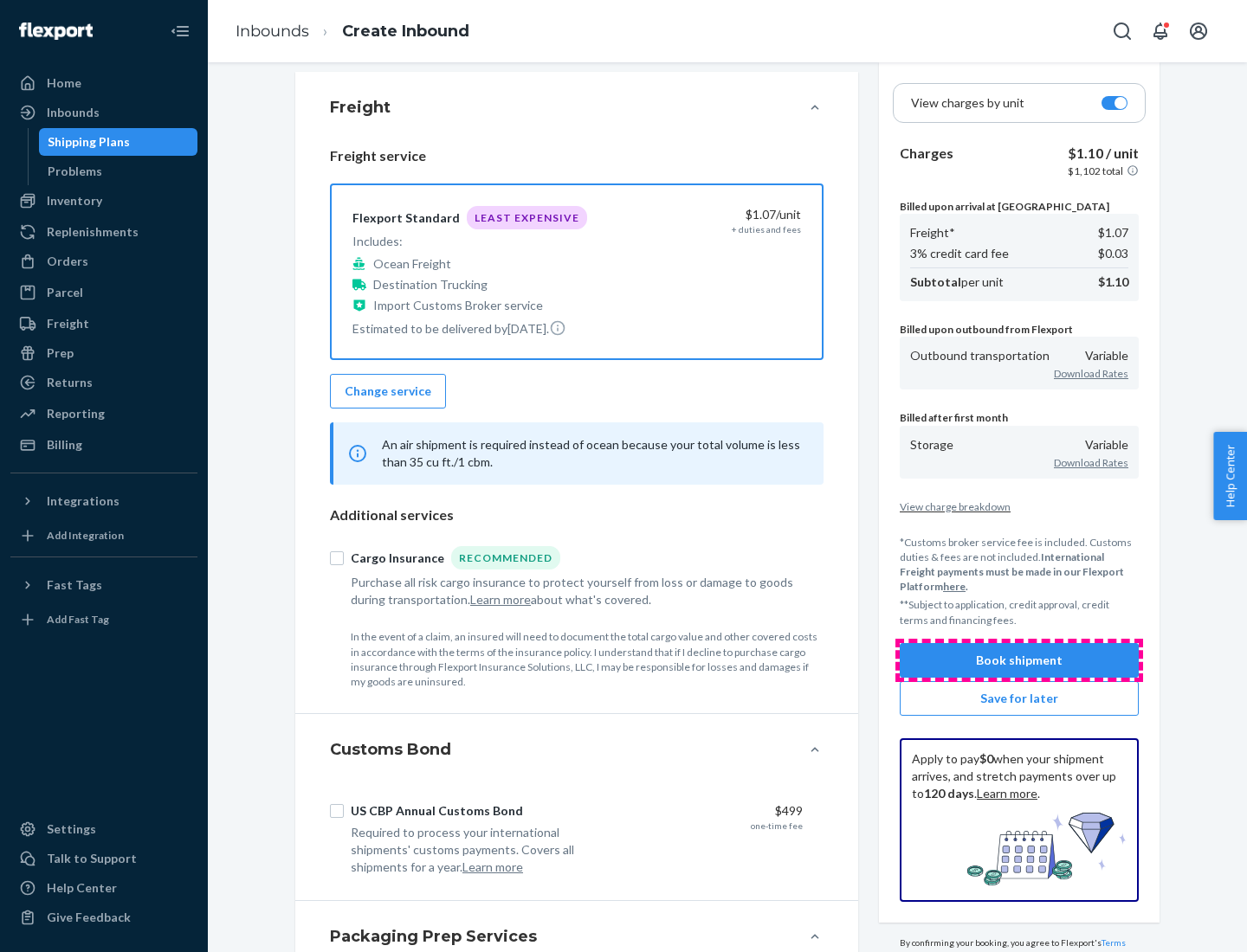
click at [1019, 660] on button "Book shipment" at bounding box center [1019, 660] width 239 height 35
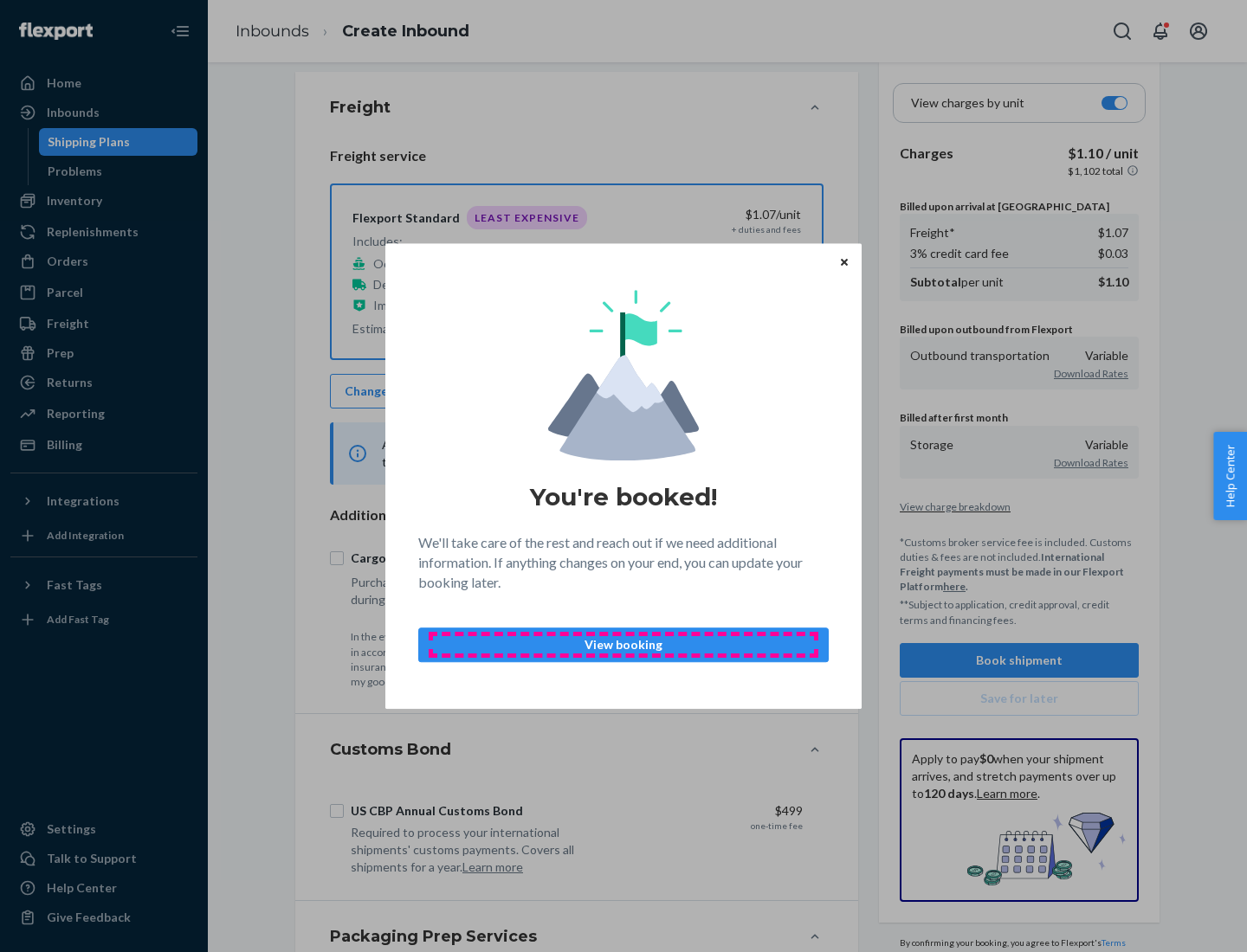
click at [624, 644] on p "View booking" at bounding box center [624, 644] width 381 height 17
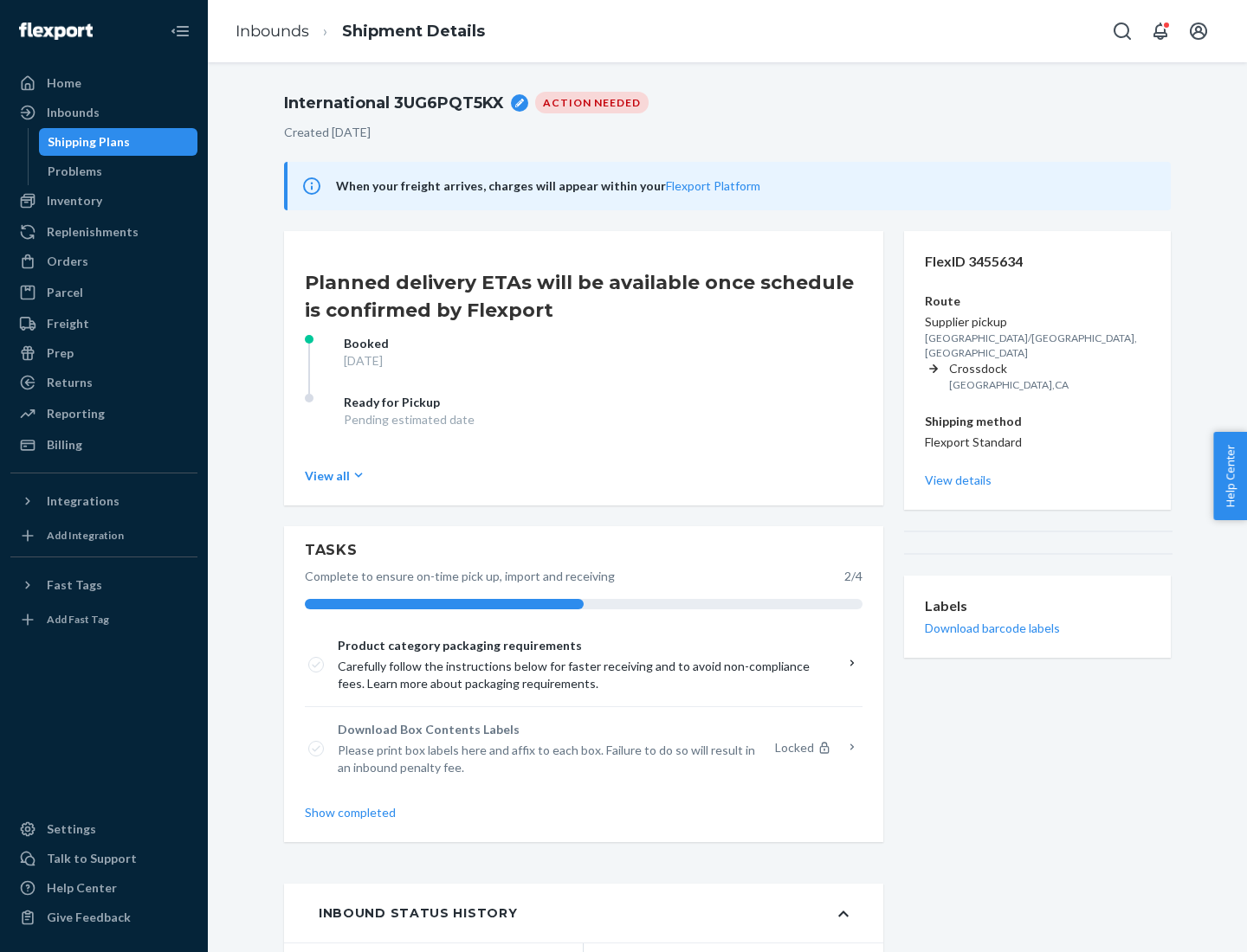
scroll to position [138, 0]
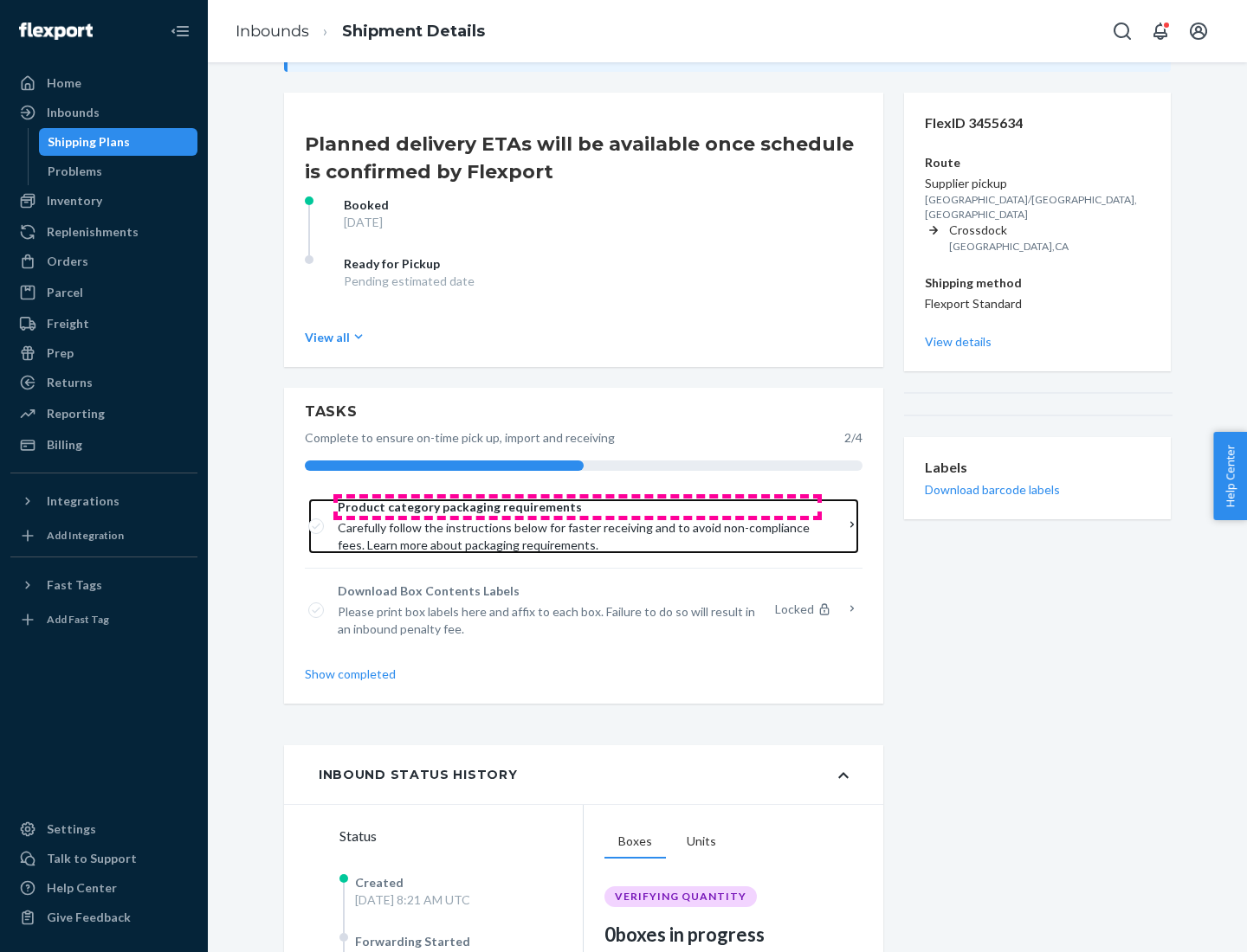
click at [578, 508] on span "Product category packaging requirements" at bounding box center [578, 507] width 480 height 17
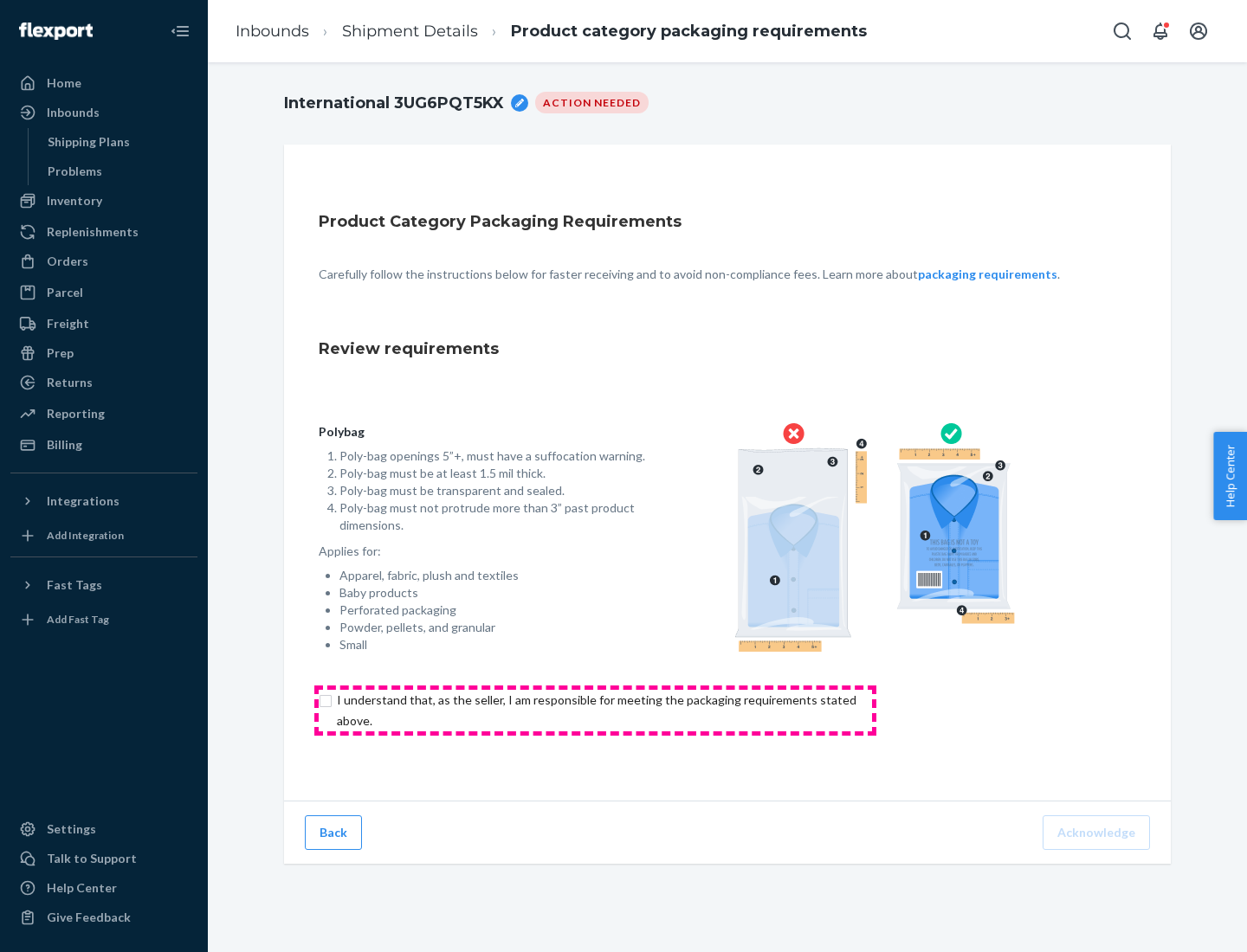
click at [595, 710] on input "checkbox" at bounding box center [607, 711] width 576 height 42
checkbox input "true"
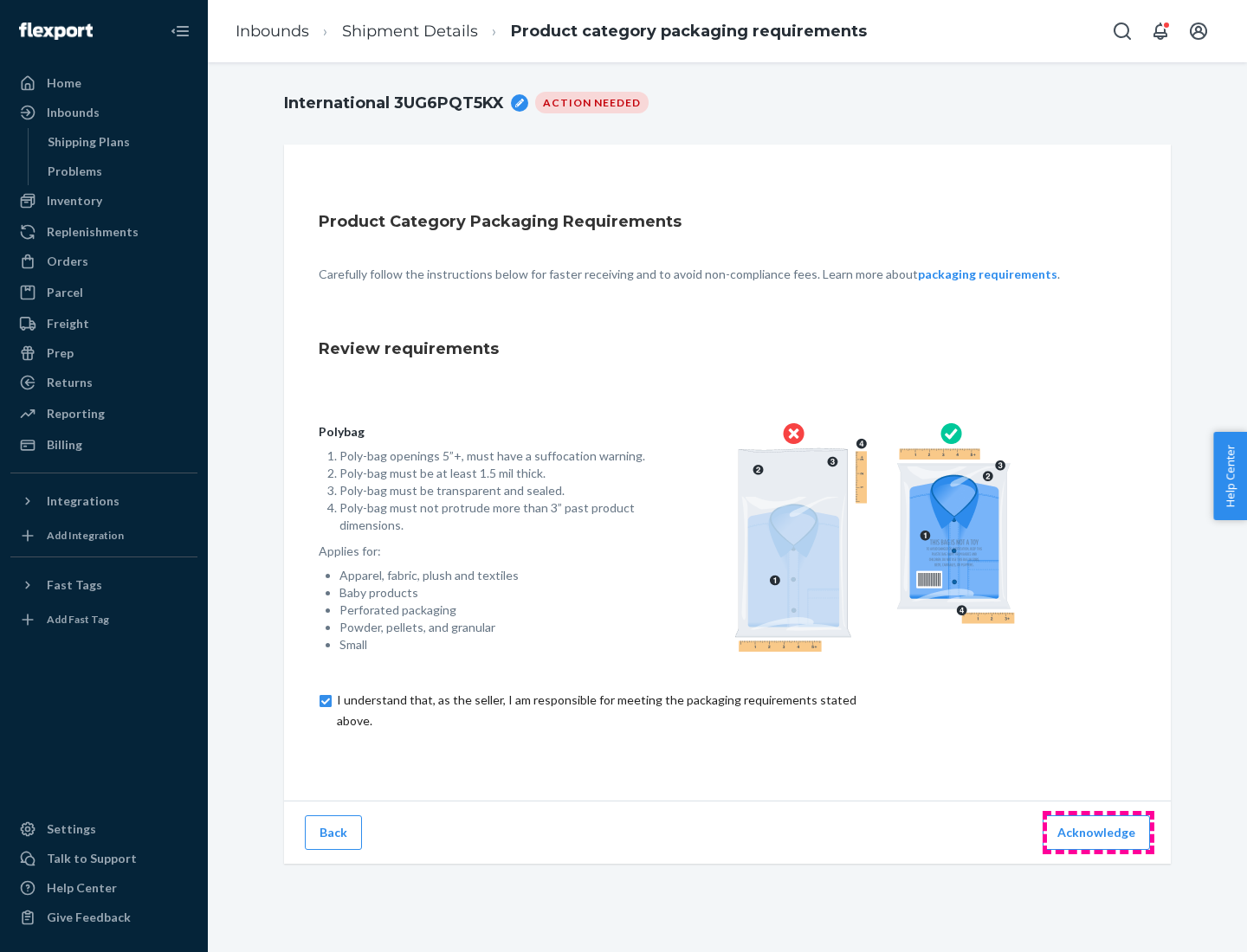
click at [1099, 833] on button "Acknowledge" at bounding box center [1097, 833] width 108 height 35
